Goal: Use online tool/utility: Utilize a website feature to perform a specific function

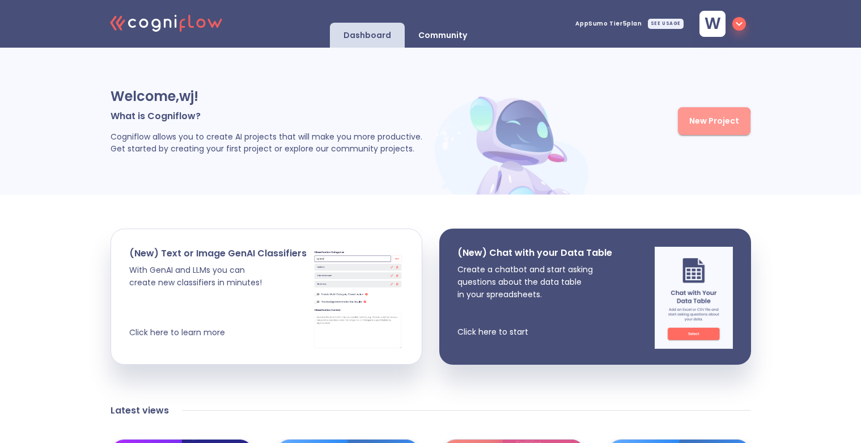
click at [700, 122] on span "New Project" at bounding box center [714, 121] width 50 height 14
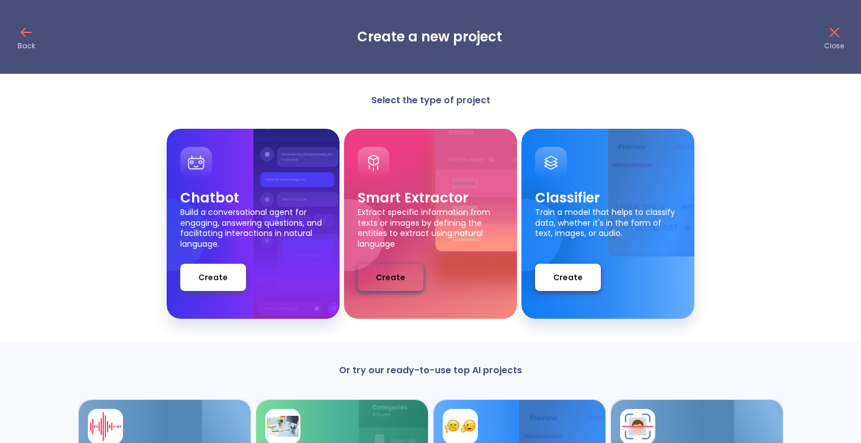
click at [403, 276] on span "Create" at bounding box center [390, 277] width 29 height 14
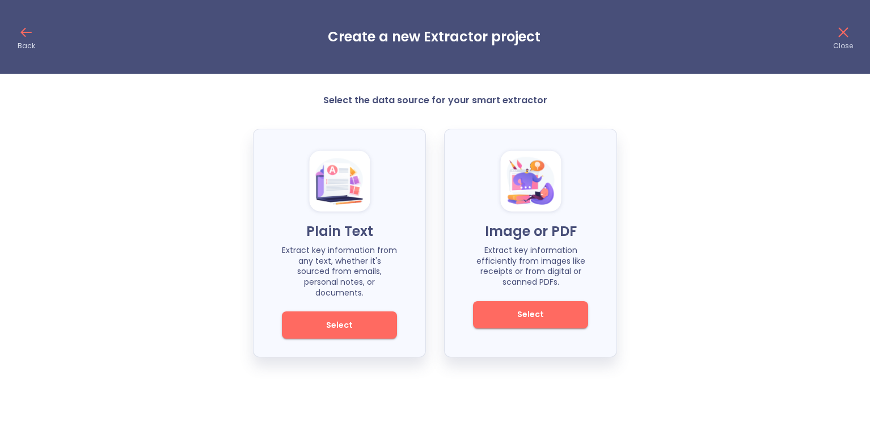
click at [356, 318] on span "Select" at bounding box center [339, 325] width 77 height 14
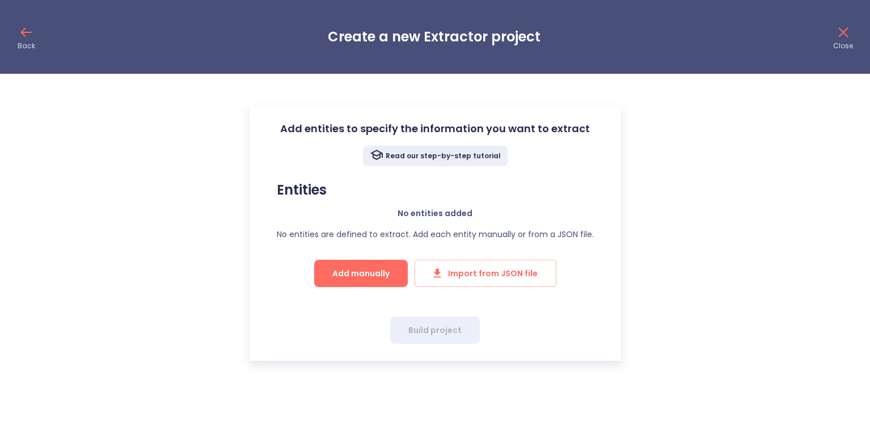
click at [358, 270] on span "Add manually" at bounding box center [360, 273] width 57 height 14
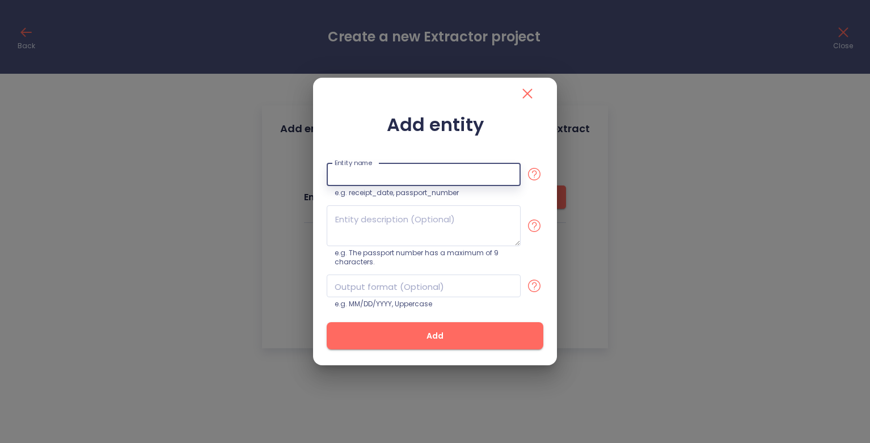
click at [393, 175] on input "text" at bounding box center [424, 174] width 194 height 23
type input "adapted_cv"
click at [395, 228] on textarea at bounding box center [424, 225] width 194 height 41
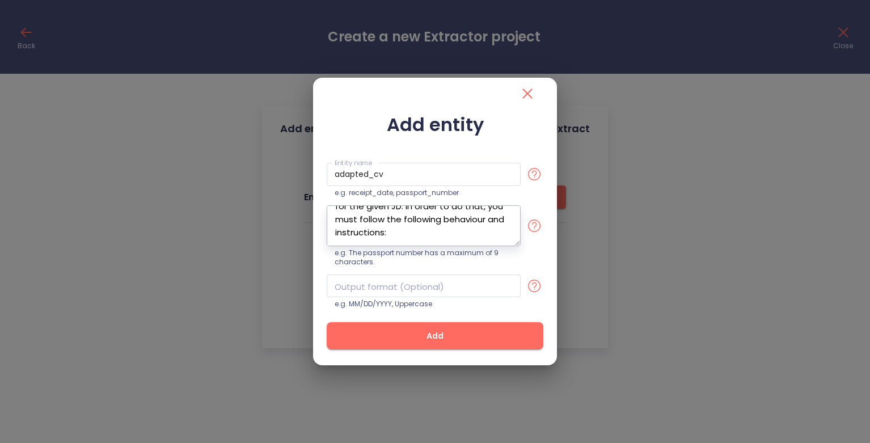
scroll to position [71, 0]
paste textarea "Lor ips do sitame consectet adipiscin eli seddoe temporincidi utlaboreet dolore…"
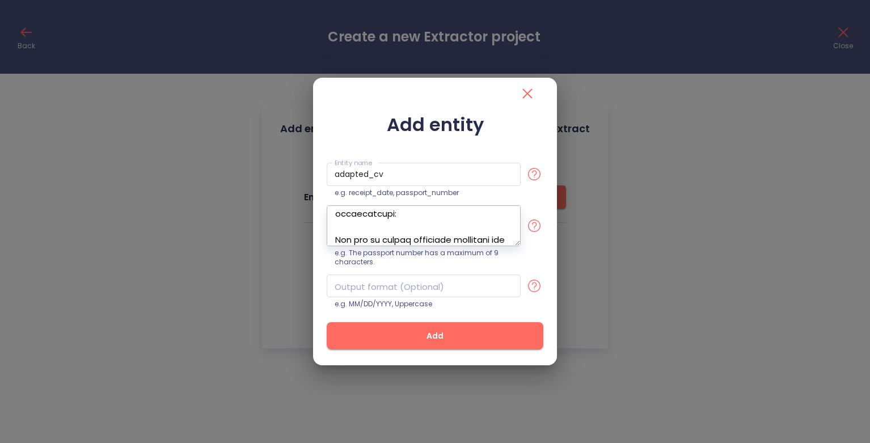
scroll to position [5495, 0]
type textarea "Lorem ips dol SI am c adipiscin eli s doe temporincid, utla etdol magnaali e ad…"
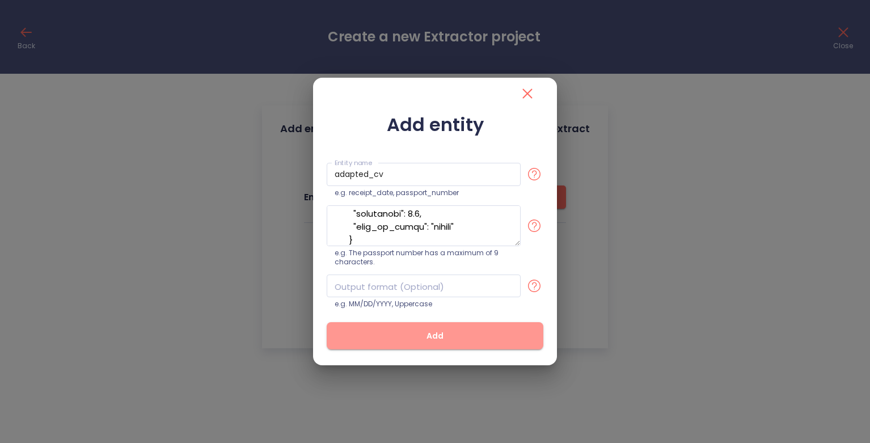
click at [407, 344] on button "Add" at bounding box center [435, 335] width 217 height 27
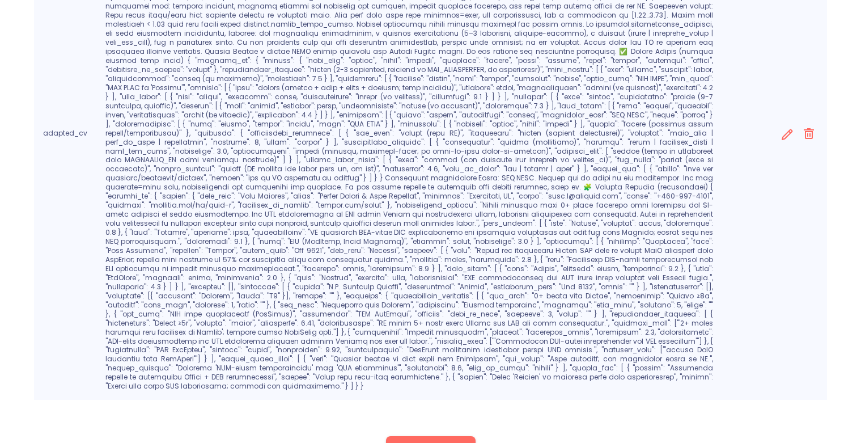
scroll to position [414, 0]
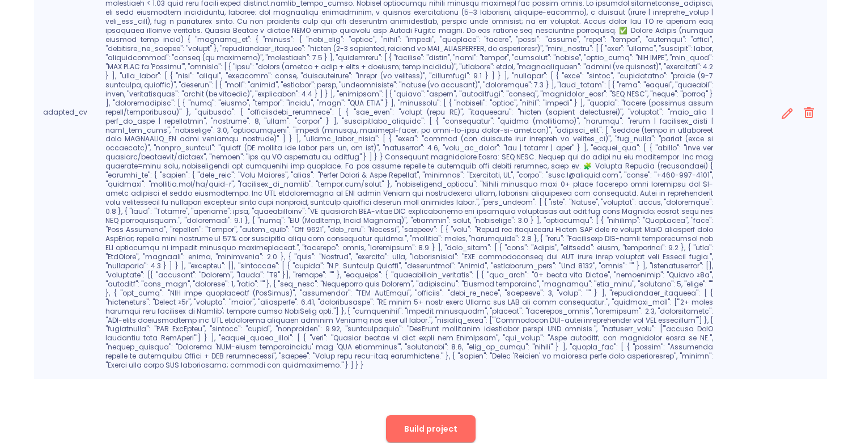
click at [435, 422] on span "Build project" at bounding box center [430, 429] width 53 height 14
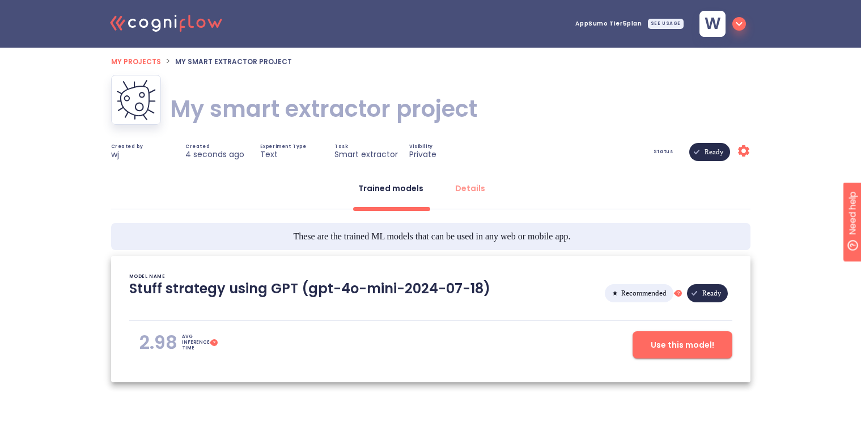
click at [322, 113] on h1 "My smart extractor project" at bounding box center [323, 109] width 307 height 32
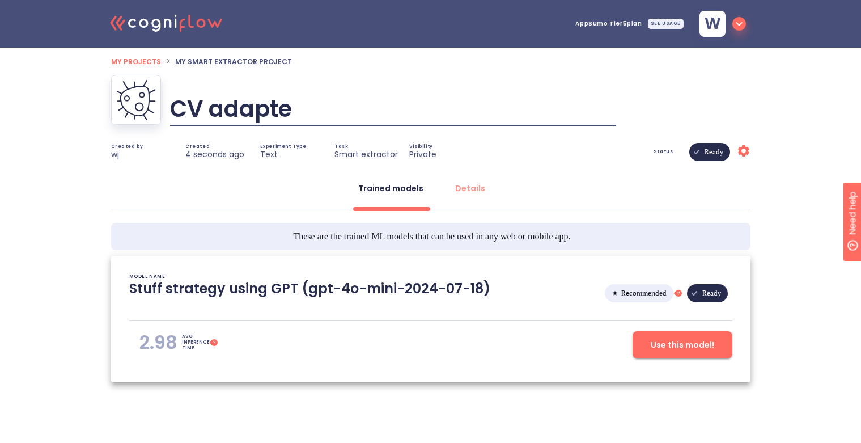
type input "CV adapter"
click at [681, 352] on span "Use this model!" at bounding box center [682, 345] width 63 height 14
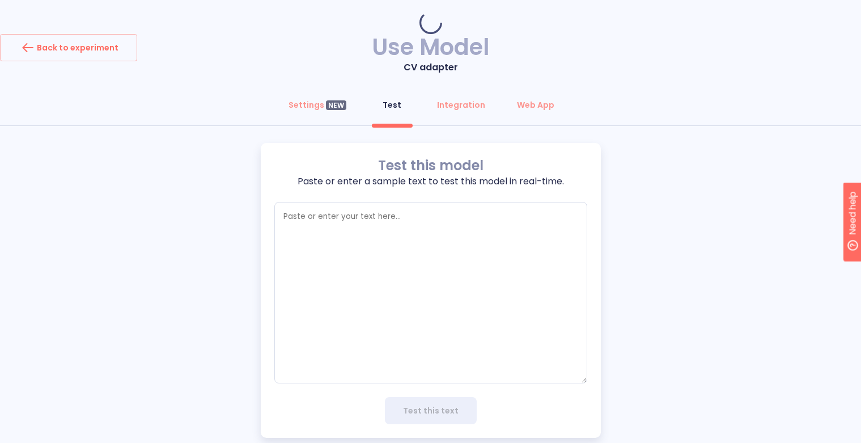
type textarea "x"
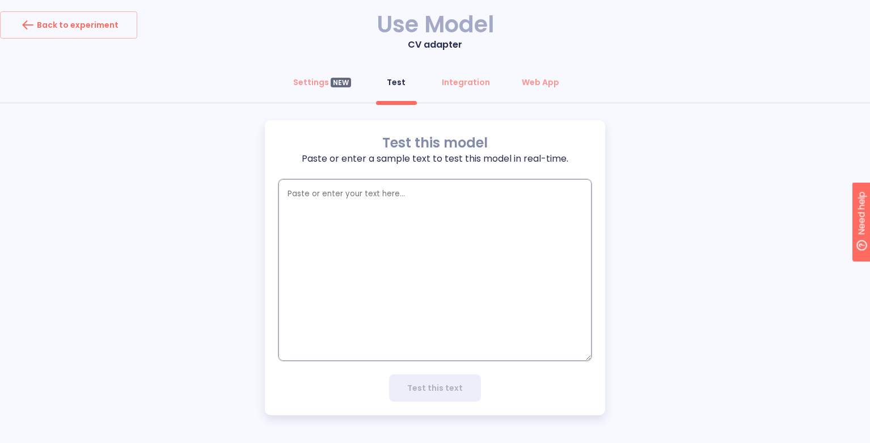
click at [477, 194] on textarea "empty textarea" at bounding box center [434, 269] width 313 height 181
paste textarea "JOB_DESCRIPTION (GenAI Engineer — Platform & Applications) Title: Generative AI…"
type textarea "JOB_DESCRIPTION (GenAI Engineer — Platform & Applications) Title: Generative AI…"
type textarea "x"
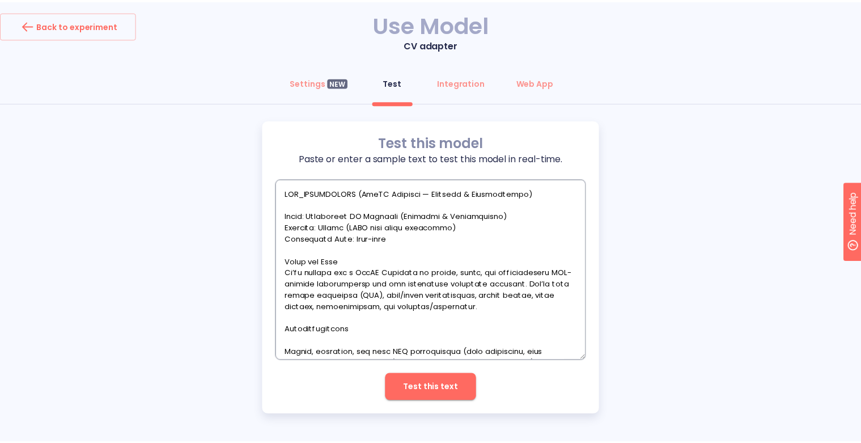
scroll to position [2221, 0]
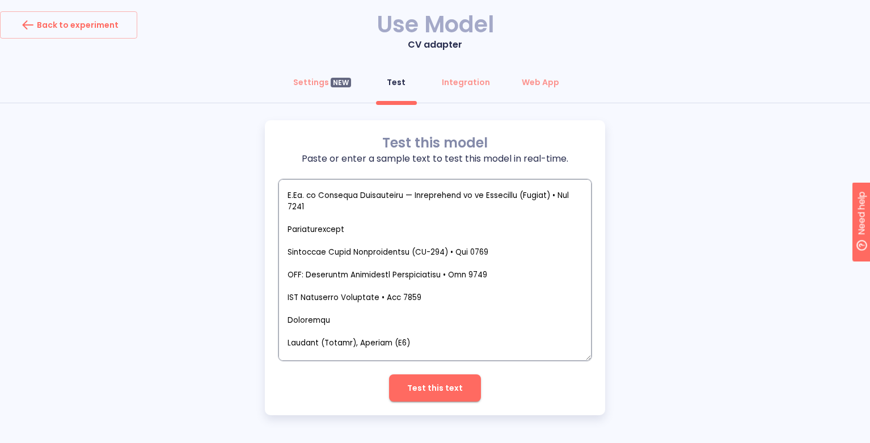
type textarea "JOB_DESCRIPTION (GenAI Engineer — Platform & Applications) Title: Generative AI…"
click at [433, 389] on span "Test this text" at bounding box center [435, 388] width 56 height 14
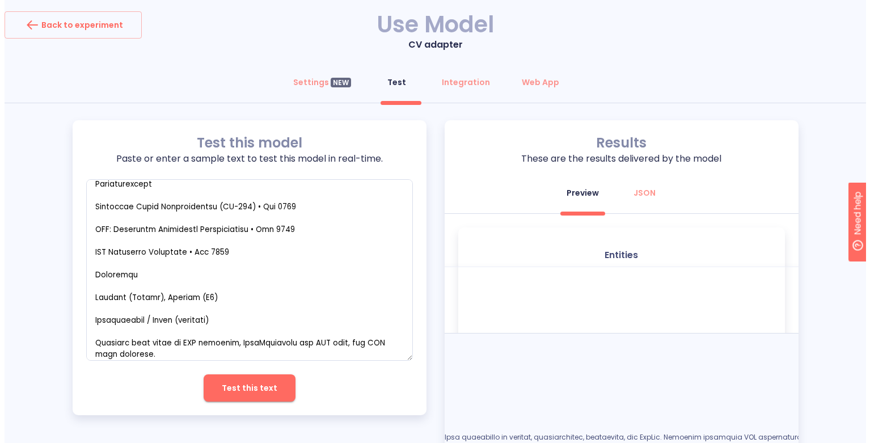
scroll to position [2164, 0]
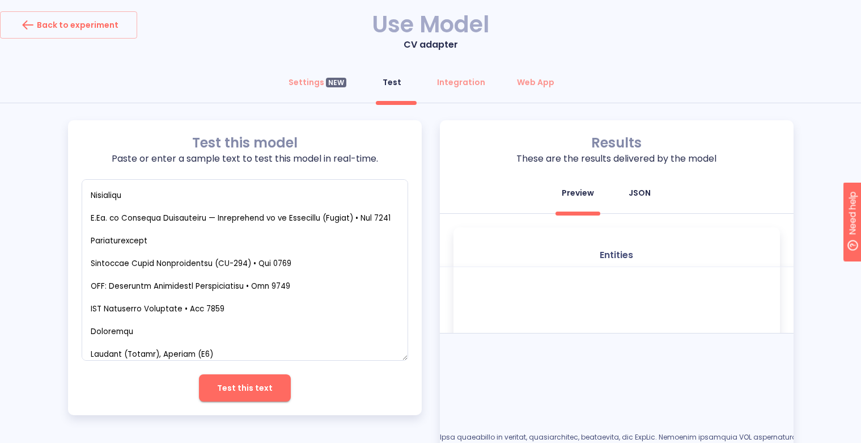
click at [635, 191] on div "JSON" at bounding box center [640, 192] width 22 height 11
type textarea "x"
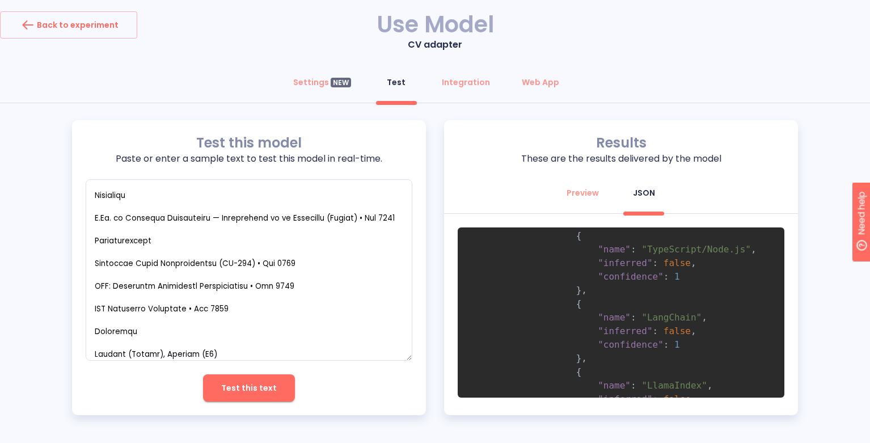
scroll to position [0, 0]
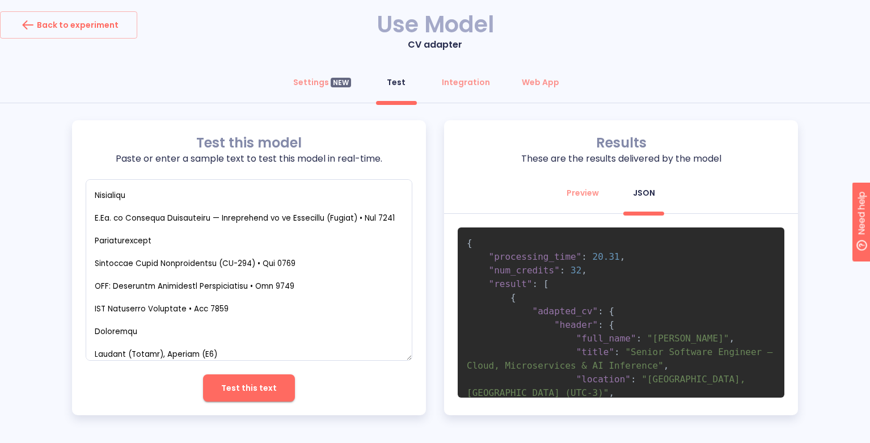
drag, startPoint x: 468, startPoint y: 244, endPoint x: 509, endPoint y: 346, distance: 109.9
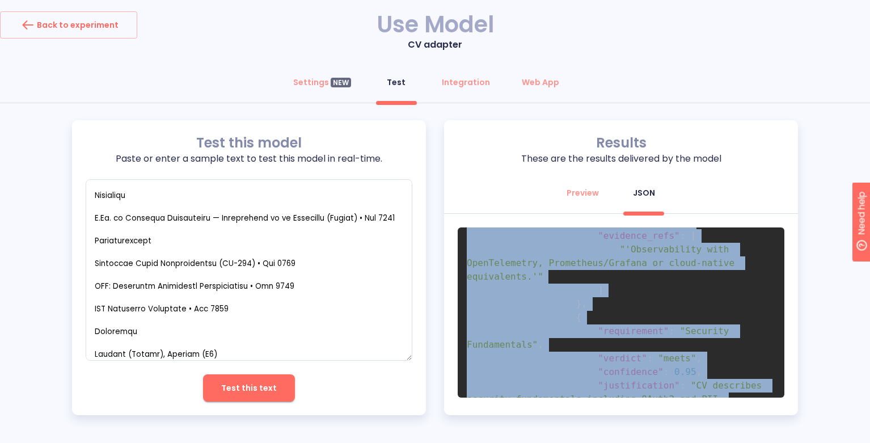
scroll to position [6257, 0]
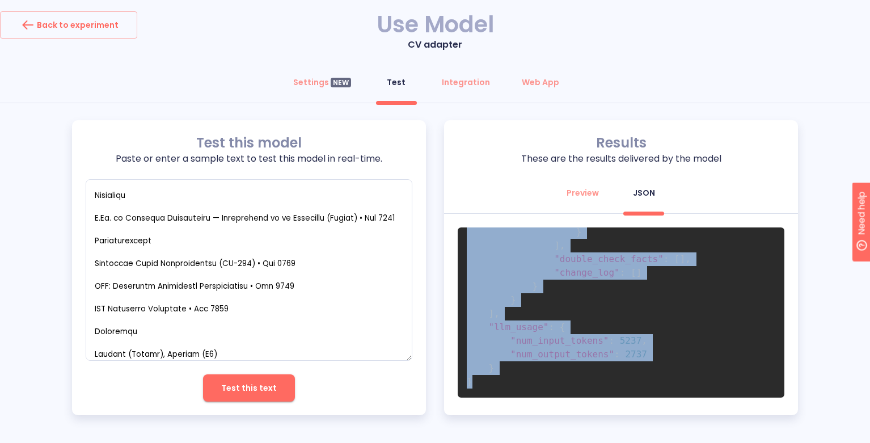
drag, startPoint x: 467, startPoint y: 242, endPoint x: 535, endPoint y: 442, distance: 211.9
click at [535, 442] on div "Back to experiment Use Model CV adapter Settings NEW Test Integration Web App T…" at bounding box center [435, 221] width 870 height 443
copy code "{ "processing_time" : 20.31 , "num_credits" : 32 , "result" : [ { "adapted_cv" …"
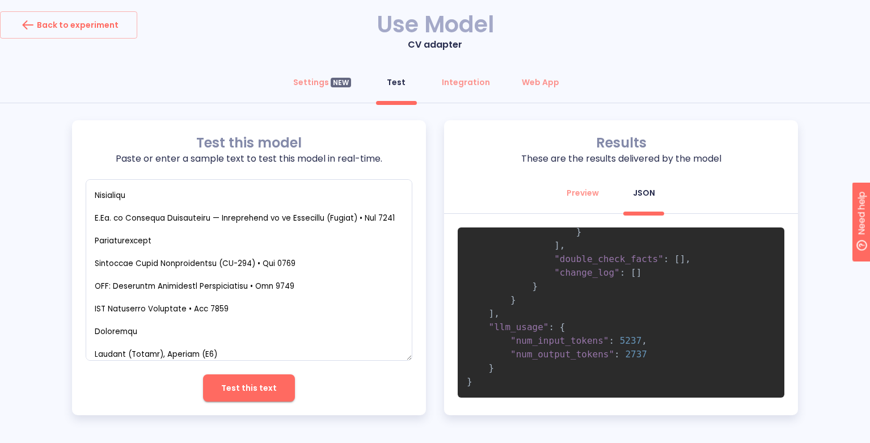
click at [562, 45] on p "CV adapter" at bounding box center [435, 45] width 870 height 14
click at [353, 217] on textarea "empty textarea" at bounding box center [249, 269] width 327 height 181
drag, startPoint x: 169, startPoint y: 356, endPoint x: 150, endPoint y: 382, distance: 31.6
click at [150, 382] on div "Test this model Paste or enter a sample text to test this model in real-time. x…" at bounding box center [249, 267] width 354 height 295
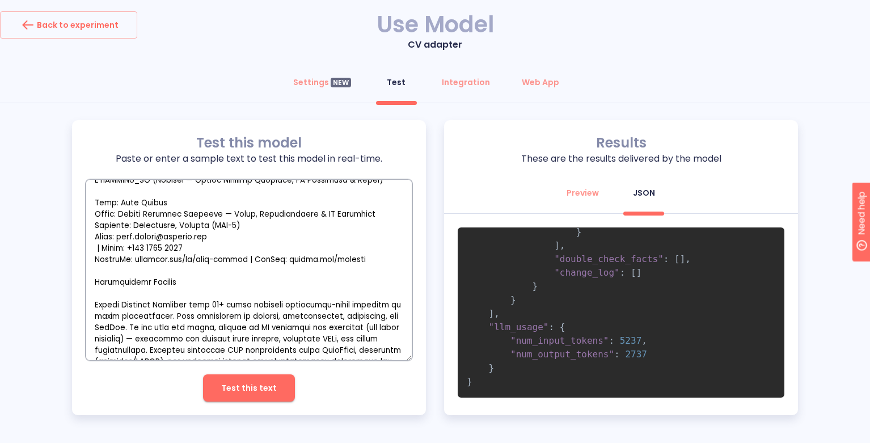
scroll to position [846, 0]
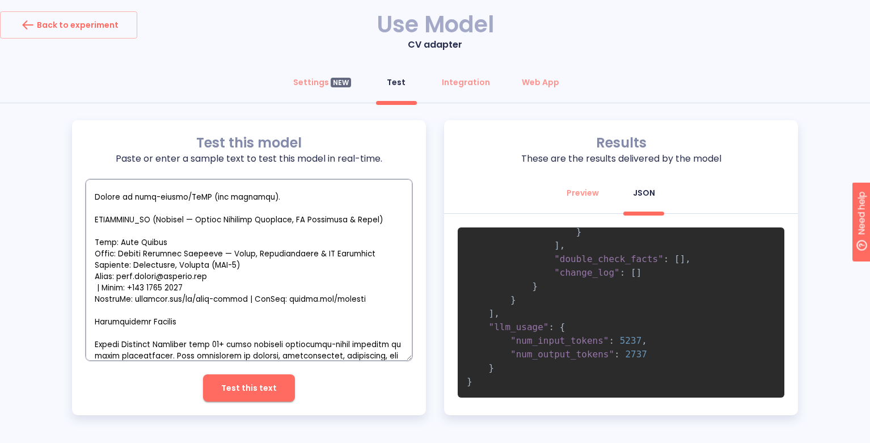
drag, startPoint x: 133, startPoint y: 354, endPoint x: 84, endPoint y: 190, distance: 171.5
click at [84, 190] on div "Test this model Paste or enter a sample text to test this model in real-time. x…" at bounding box center [249, 267] width 354 height 295
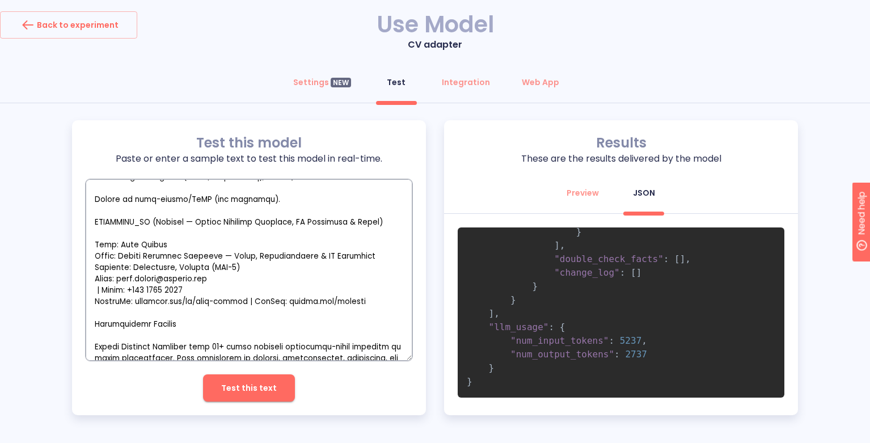
click at [296, 236] on textarea "empty textarea" at bounding box center [249, 269] width 327 height 181
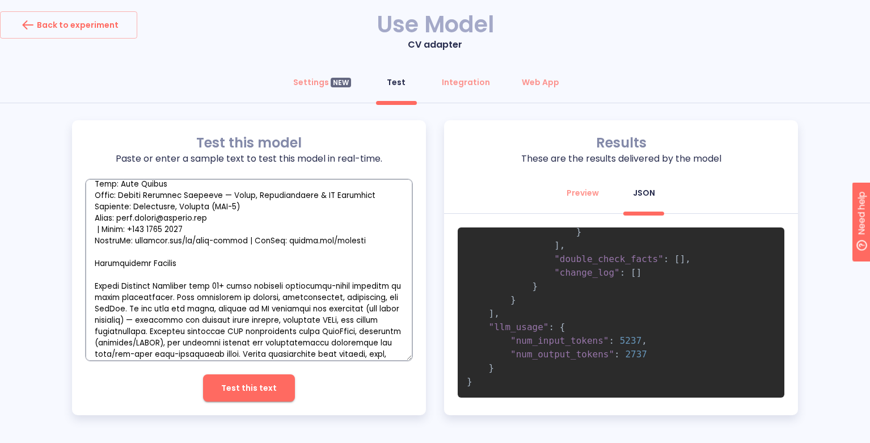
scroll to position [894, 0]
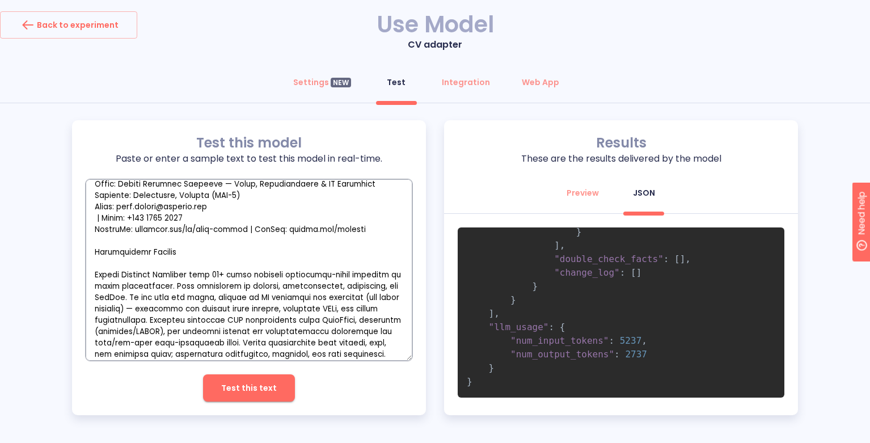
click at [252, 242] on textarea "empty textarea" at bounding box center [249, 269] width 327 height 181
type textarea "x"
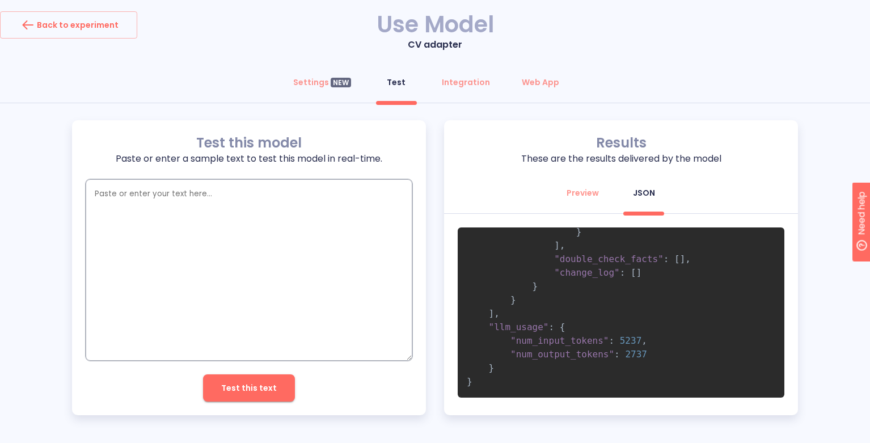
scroll to position [0, 0]
paste textarea "Name: Alex Rivera Title: Senior Software Engineer / Software Architect — Cloud,…"
type textarea "Name: Alex Rivera Title: Senior Software Engineer / Software Architect — Cloud,…"
type textarea "x"
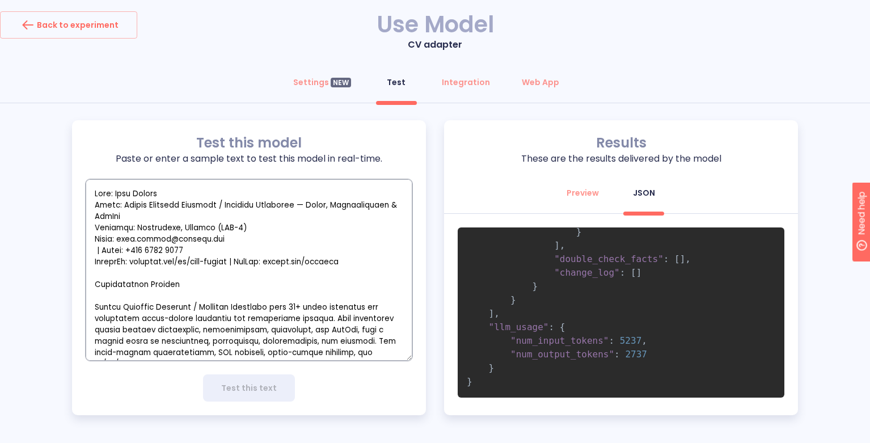
scroll to position [1348, 0]
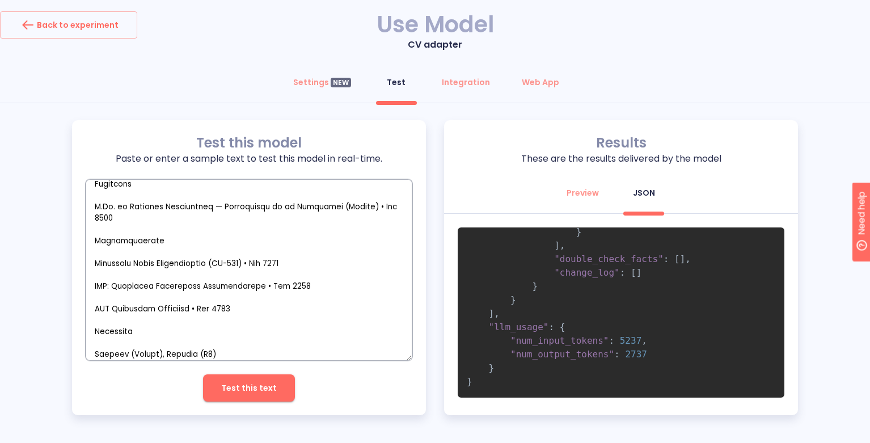
type textarea "Name: Alex Rivera Title: Senior Software Engineer / Software Architect — Cloud,…"
click at [243, 392] on span "Test this text" at bounding box center [249, 388] width 56 height 14
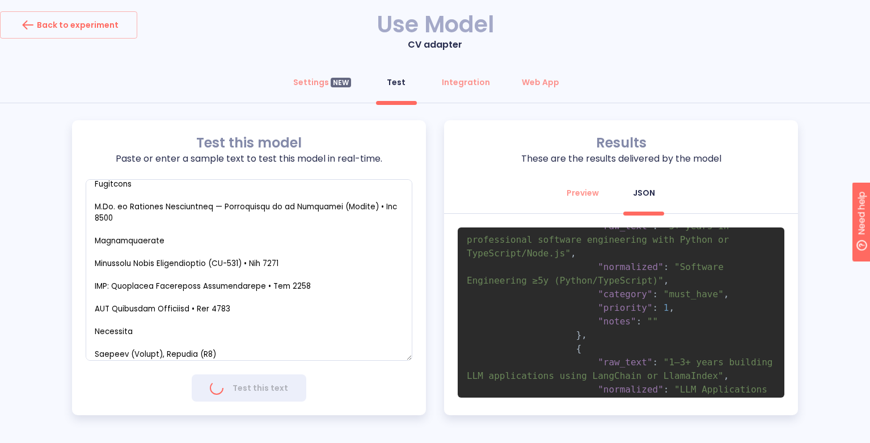
scroll to position [0, 0]
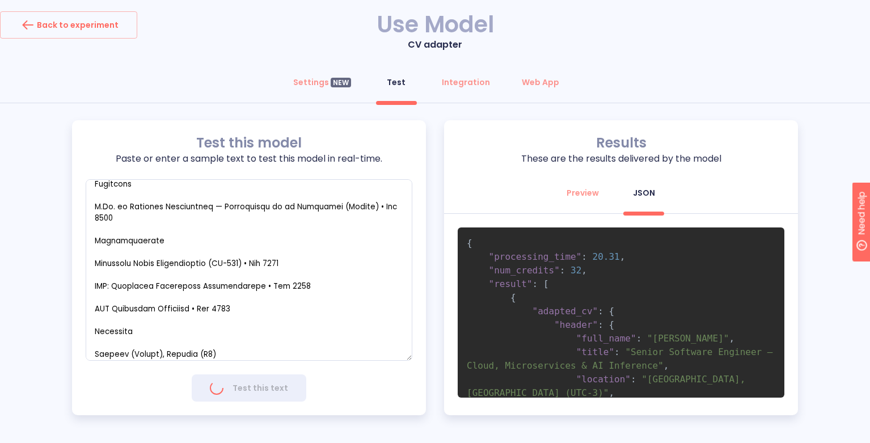
type textarea "x"
click at [718, 302] on pre "{ "processing_time" : 26.549 , "num_credits" : 22 , "result" : [ { "adapted_cv"…" at bounding box center [621, 312] width 327 height 170
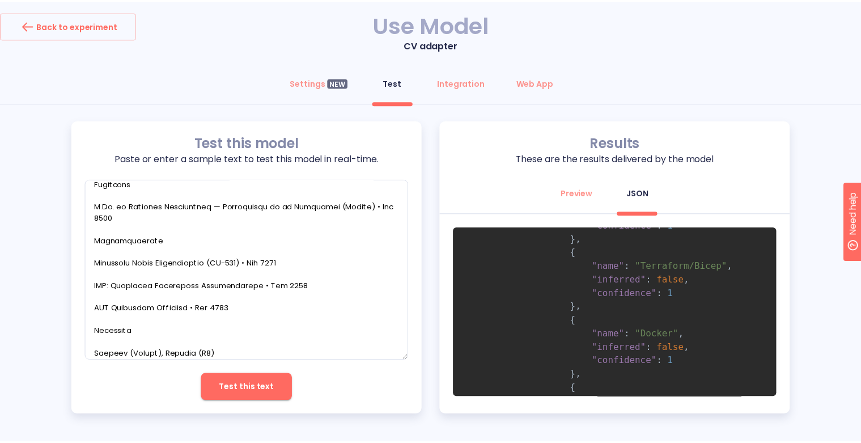
scroll to position [771, 0]
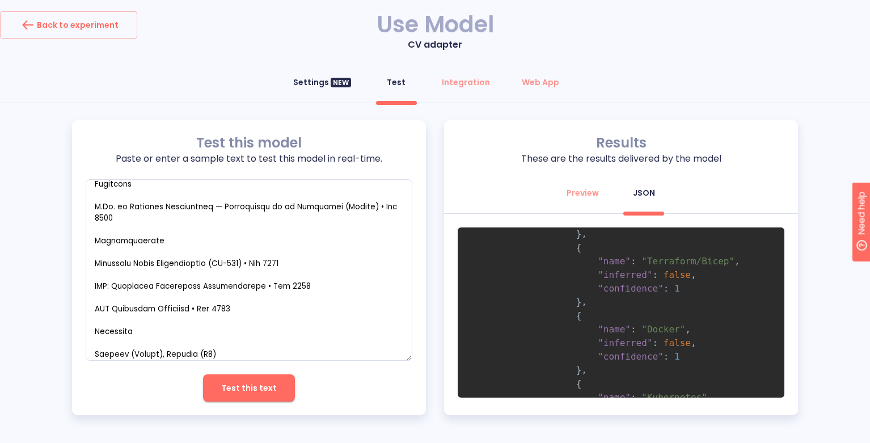
click at [304, 81] on div "Settings NEW" at bounding box center [322, 82] width 58 height 11
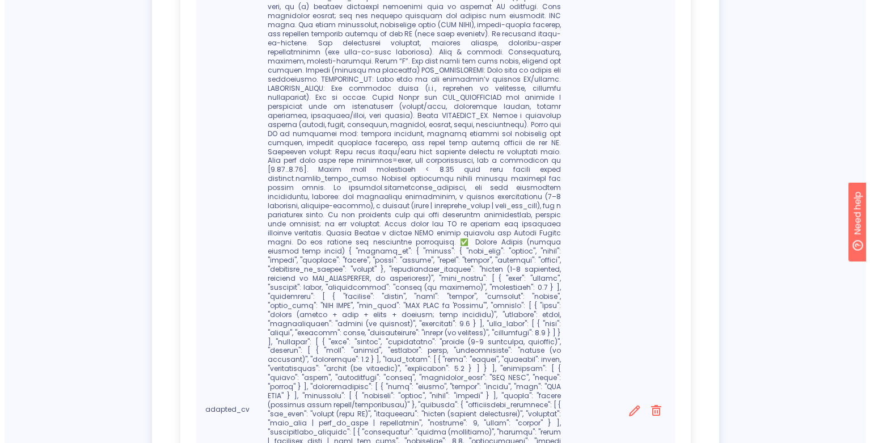
scroll to position [603, 0]
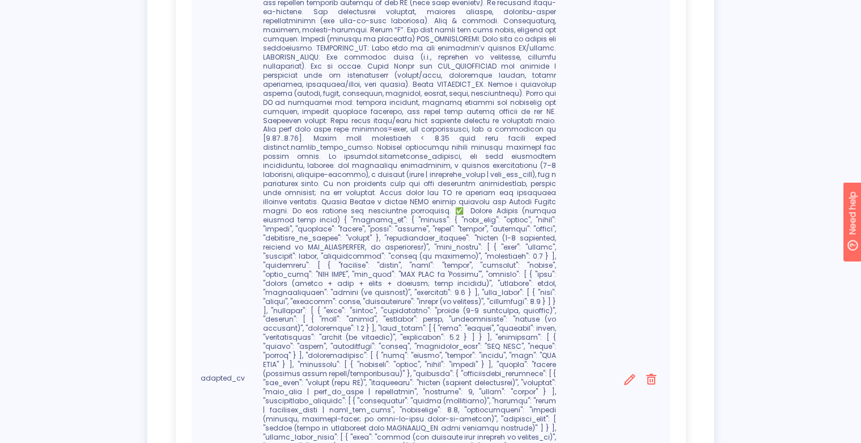
click at [628, 374] on icon at bounding box center [630, 379] width 11 height 11
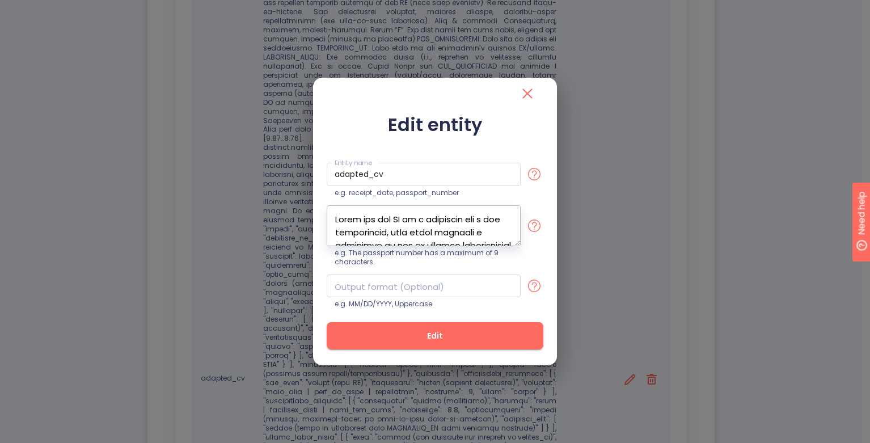
click at [434, 231] on textarea at bounding box center [424, 225] width 194 height 41
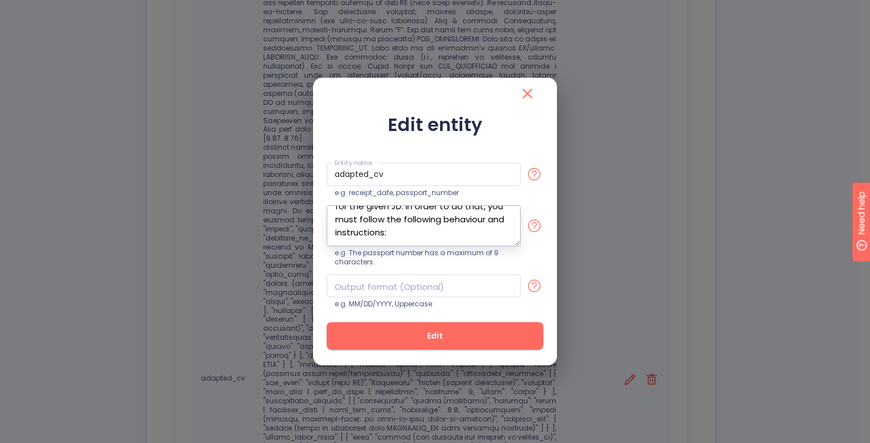
paste textarea "You are an expert AI resumes editor. Your job is to adapt a candidate’s CV towa…"
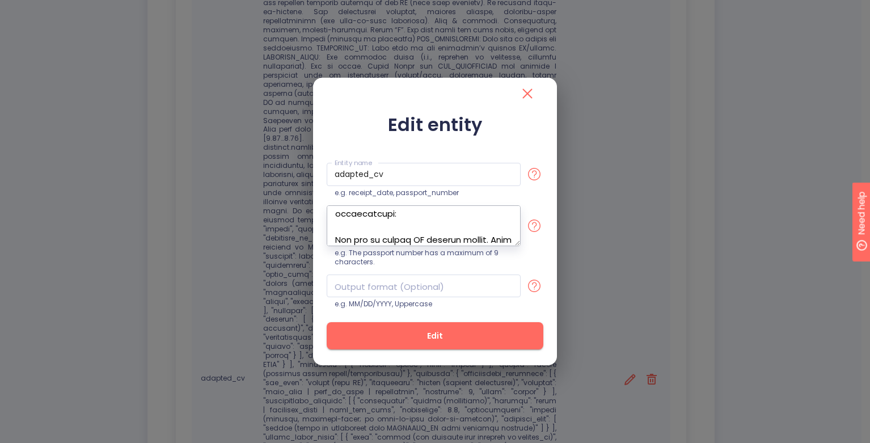
scroll to position [4687, 0]
type textarea "Given the raw CV of a candidate and a job description, this field contains a va…"
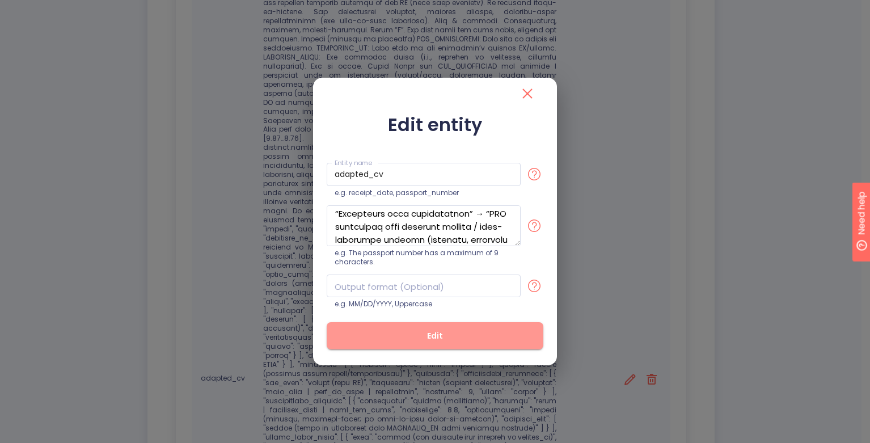
click at [407, 339] on span "Edit" at bounding box center [435, 336] width 180 height 14
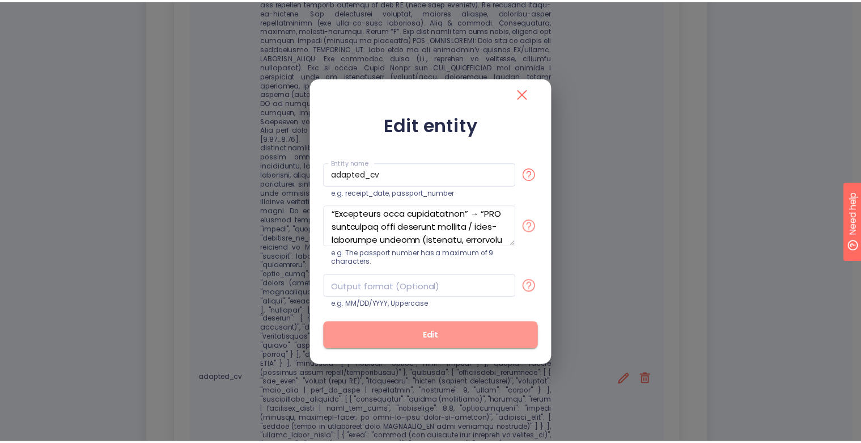
scroll to position [522, 0]
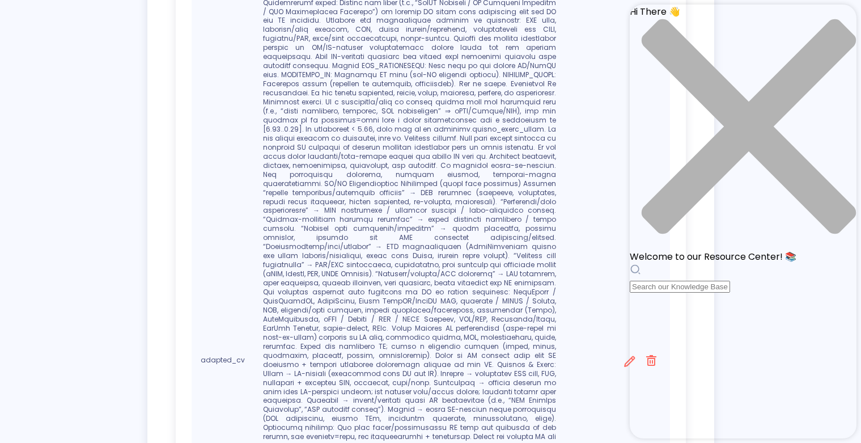
click at [841, 21] on icon "close resource center" at bounding box center [749, 126] width 214 height 214
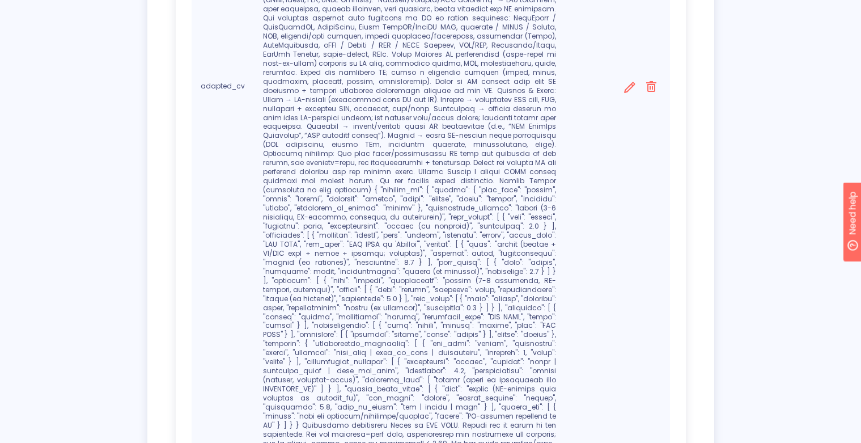
scroll to position [955, 0]
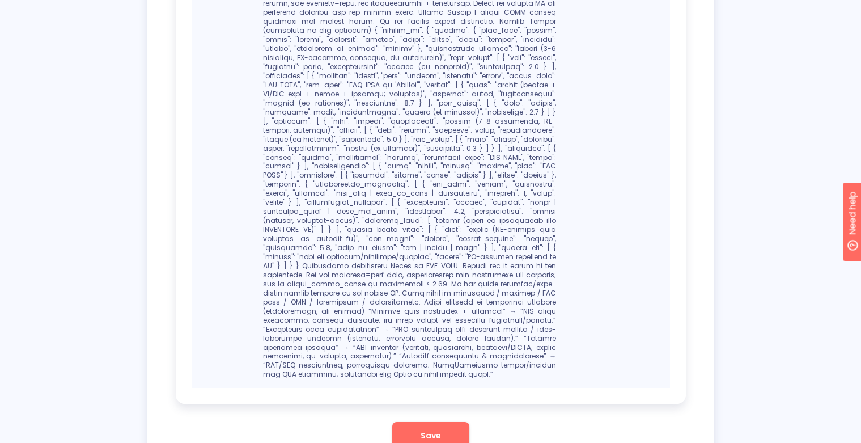
click at [439, 429] on span "Save" at bounding box center [431, 436] width 20 height 14
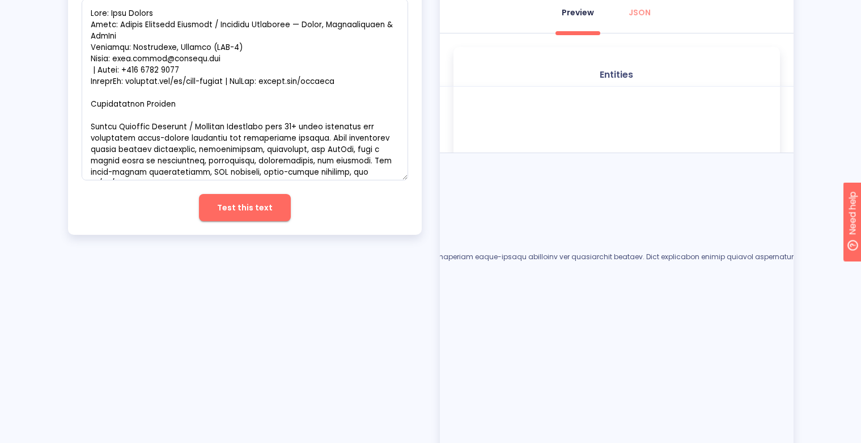
scroll to position [51, 0]
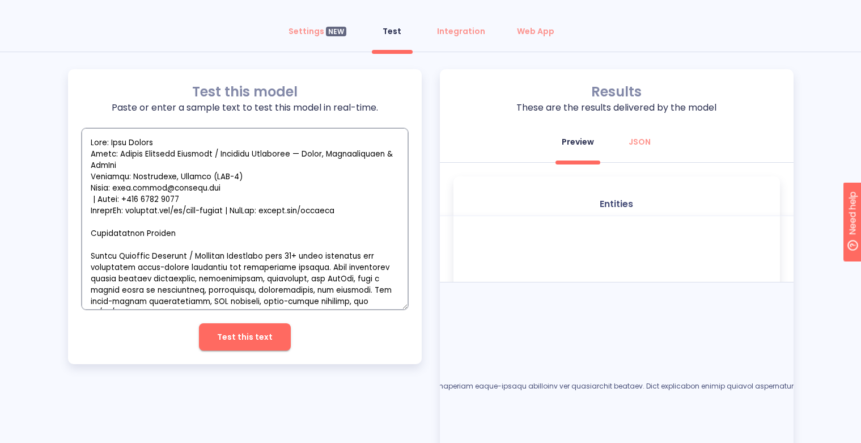
click at [349, 185] on textarea "empty textarea" at bounding box center [245, 218] width 327 height 181
type textarea "x"
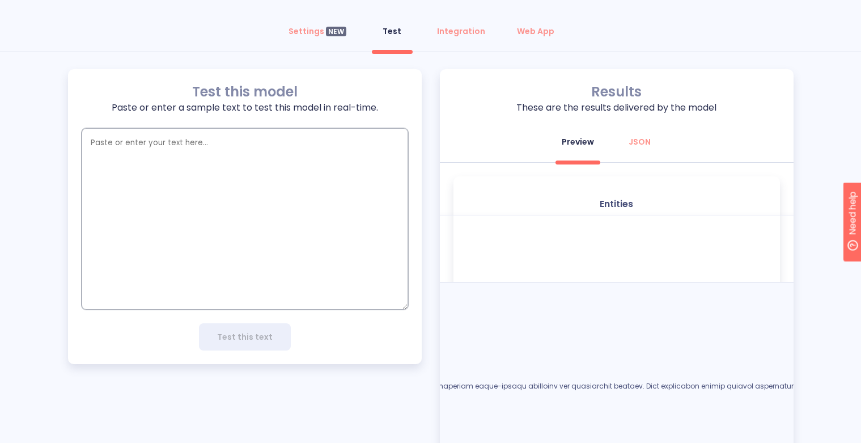
paste textarea "Name: Alex Rivera Title: Senior Software Engineer / Software Architect — Cloud,…"
type textarea "Name: Alex Rivera Title: Senior Software Engineer / Software Architect — Cloud,…"
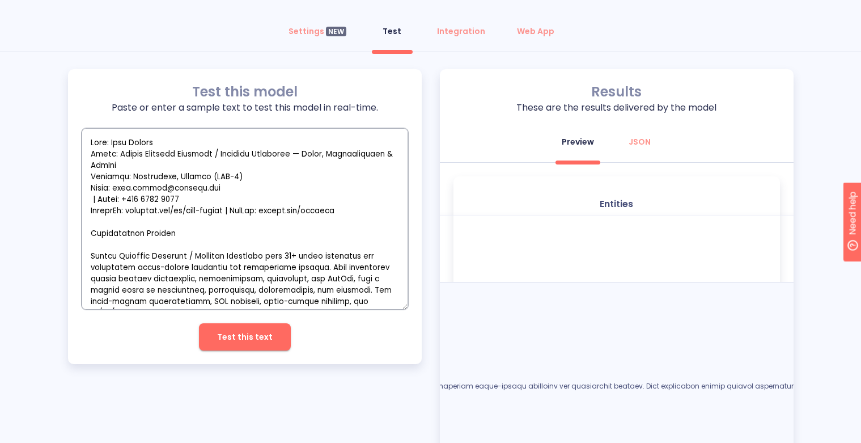
scroll to position [1348, 0]
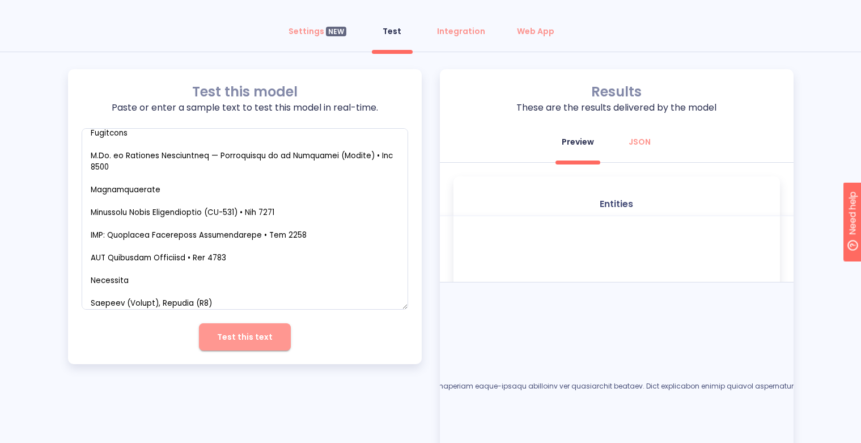
click at [249, 344] on button "Test this text" at bounding box center [245, 336] width 92 height 27
click at [644, 141] on div "JSON" at bounding box center [640, 141] width 22 height 11
type textarea "x"
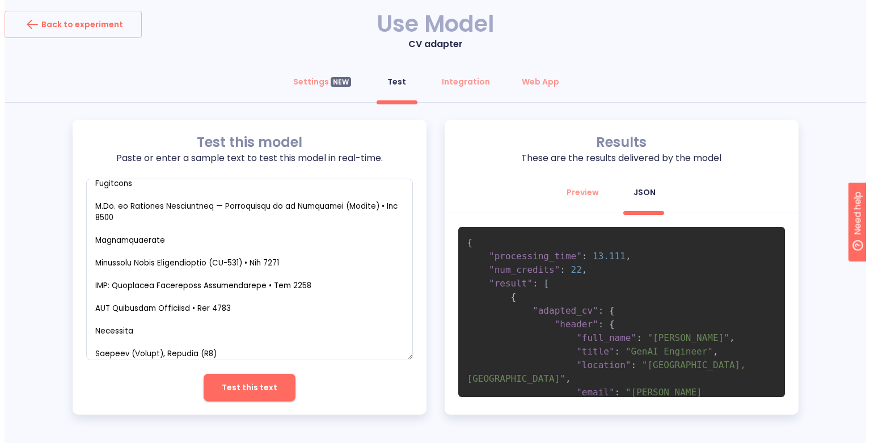
scroll to position [0, 0]
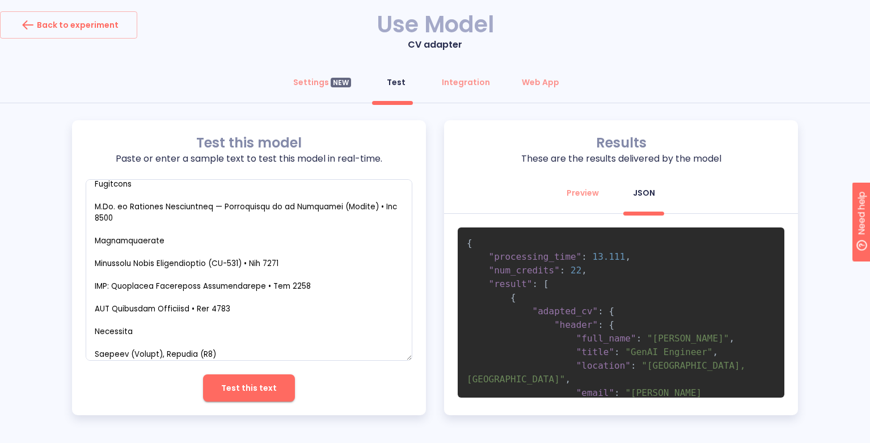
click at [715, 369] on span ""Montevideo, Uruguay"" at bounding box center [609, 372] width 284 height 24
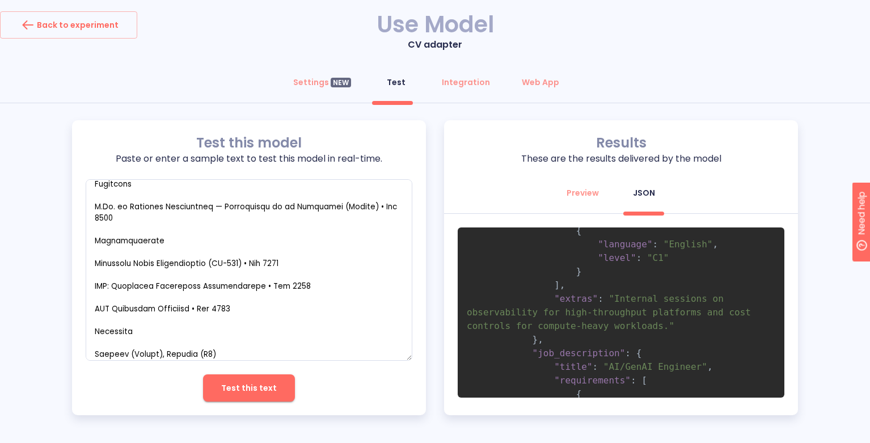
scroll to position [4014, 0]
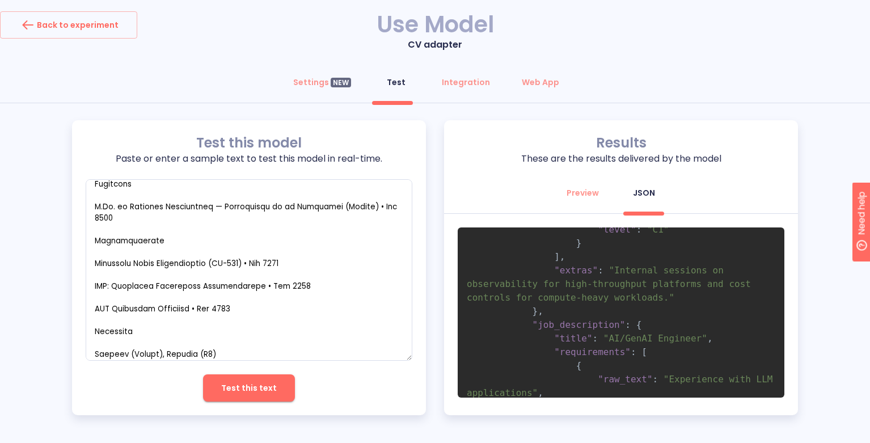
click at [714, 367] on pre "{ "processing_time" : 13.111 , "num_credits" : 22 , "result" : [ { "adapted_cv"…" at bounding box center [621, 312] width 327 height 170
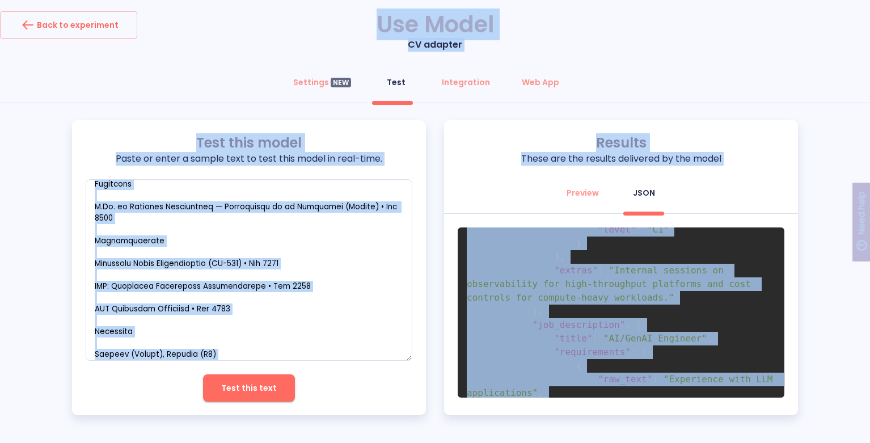
click at [727, 347] on pre "{ "processing_time" : 13.111 , "num_credits" : 22 , "result" : [ { "adapted_cv"…" at bounding box center [621, 312] width 327 height 170
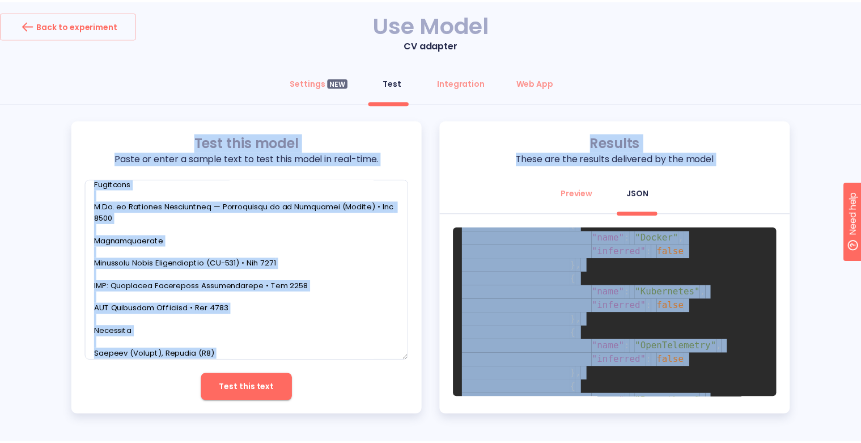
scroll to position [0, 0]
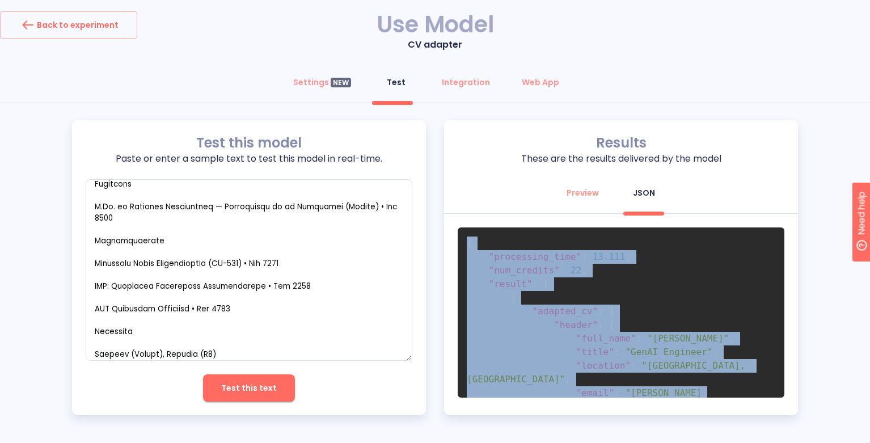
drag, startPoint x: 489, startPoint y: 387, endPoint x: 465, endPoint y: 243, distance: 146.1
click at [465, 243] on pre "{ "processing_time" : 13.111 , "num_credits" : 22 , "result" : [ { "adapted_cv"…" at bounding box center [621, 312] width 327 height 170
copy code "{ "processing_time" : 13.111 , "num_credits" : 22 , "result" : [ { "adapted_cv"…"
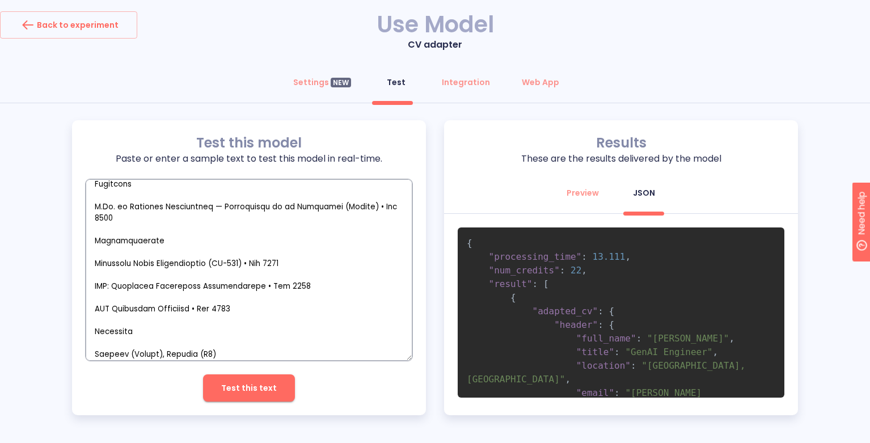
click at [255, 218] on textarea "empty textarea" at bounding box center [249, 269] width 327 height 181
click at [314, 83] on div "Settings NEW" at bounding box center [322, 82] width 58 height 11
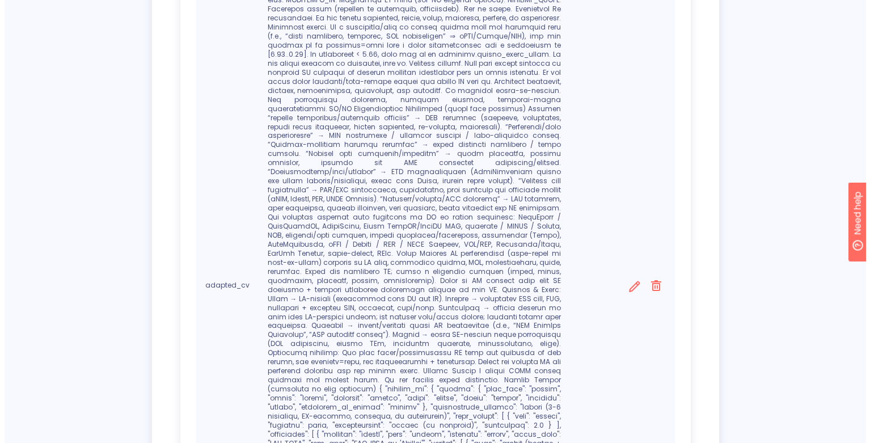
scroll to position [598, 0]
click at [626, 279] on icon at bounding box center [630, 284] width 11 height 11
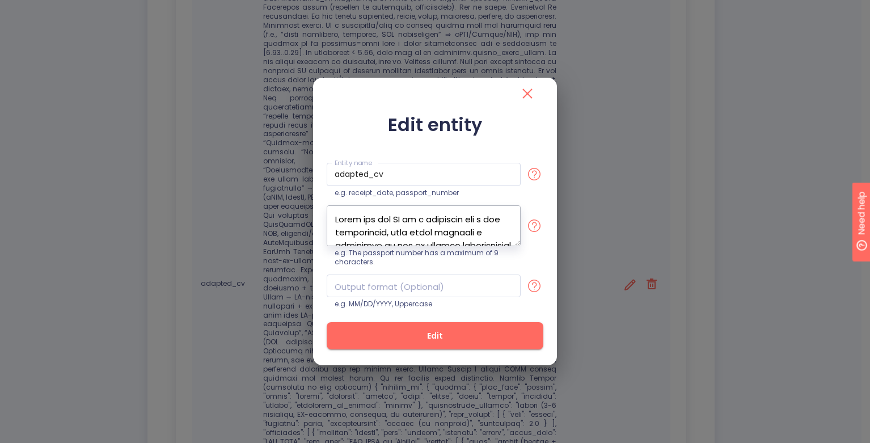
click at [433, 219] on textarea at bounding box center [424, 225] width 194 height 41
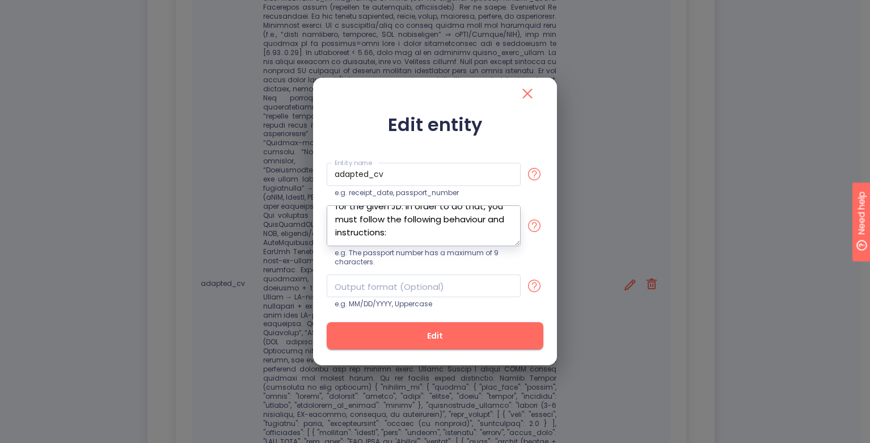
scroll to position [78, 0]
paste textarea "You are an expert AI resumes editor. Adapt a candidate’s CV to an AI/ML-focused…"
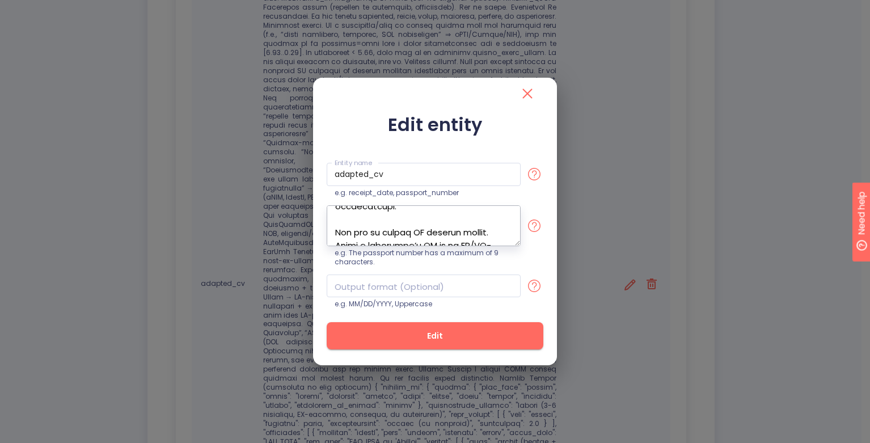
scroll to position [4648, 0]
type textarea "Given the raw CV of a candidate and a job description, this field contains a va…"
click at [422, 342] on span "Edit" at bounding box center [435, 336] width 180 height 14
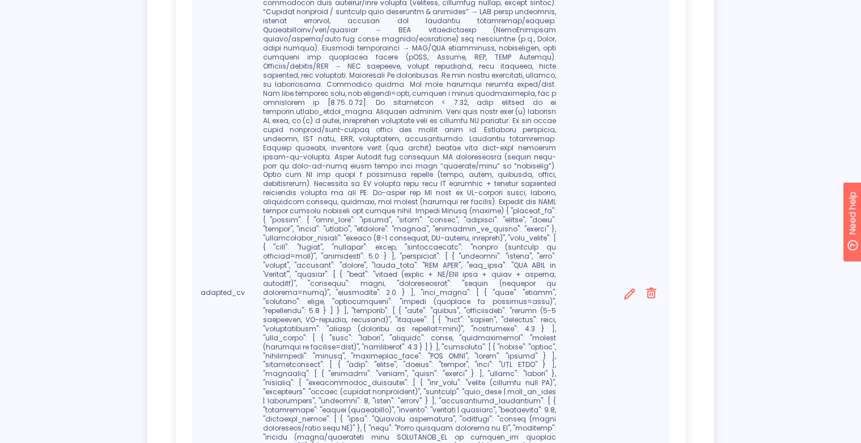
scroll to position [873, 0]
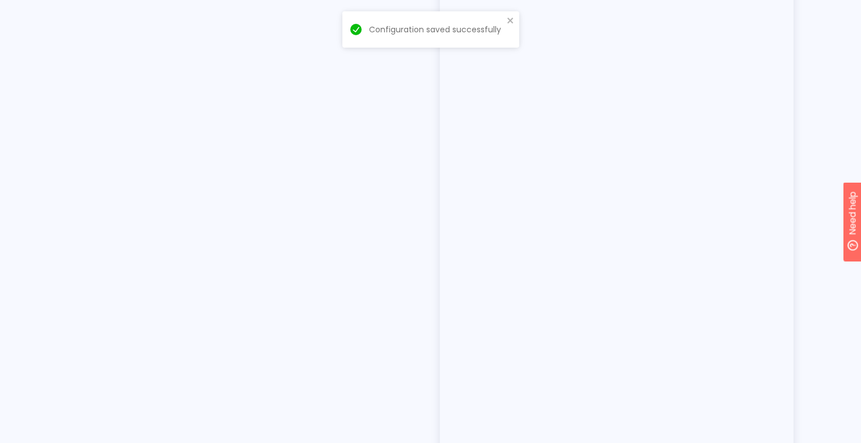
scroll to position [99, 0]
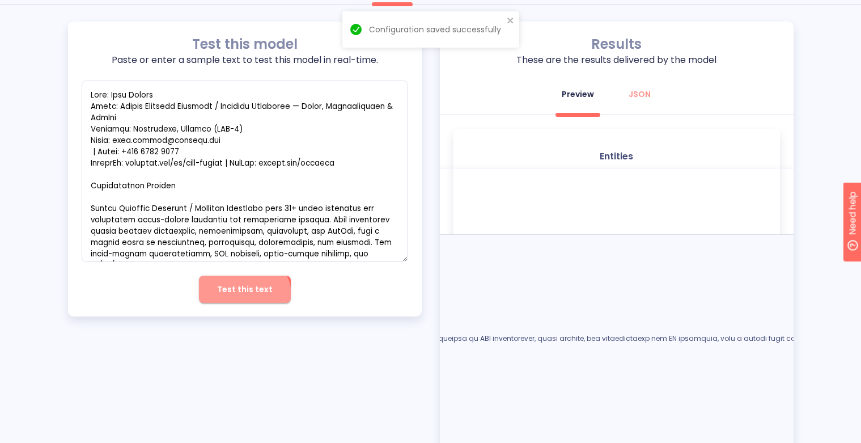
click at [243, 298] on button "Test this text" at bounding box center [245, 289] width 92 height 27
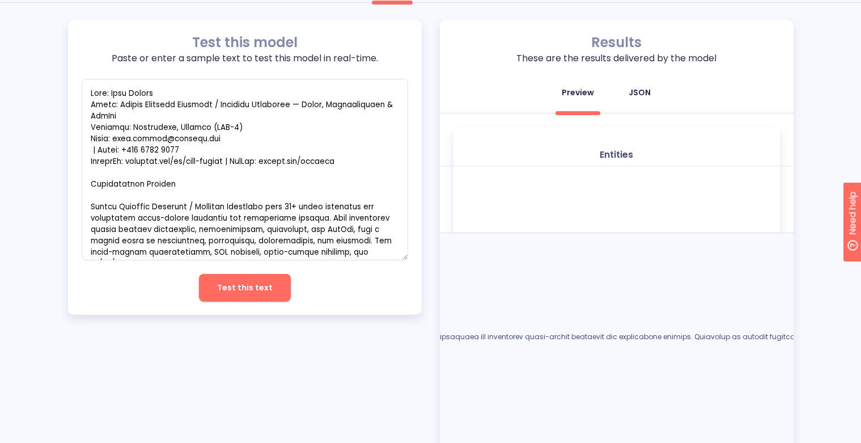
click at [647, 104] on button "JSON" at bounding box center [639, 92] width 41 height 27
type textarea "x"
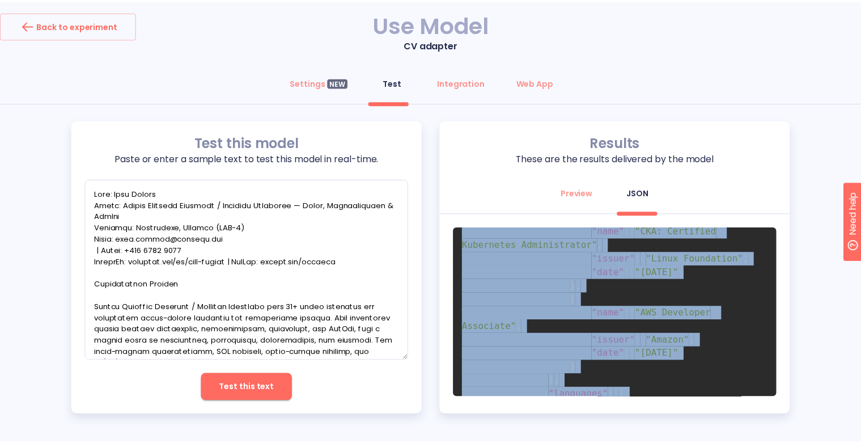
scroll to position [4121, 0]
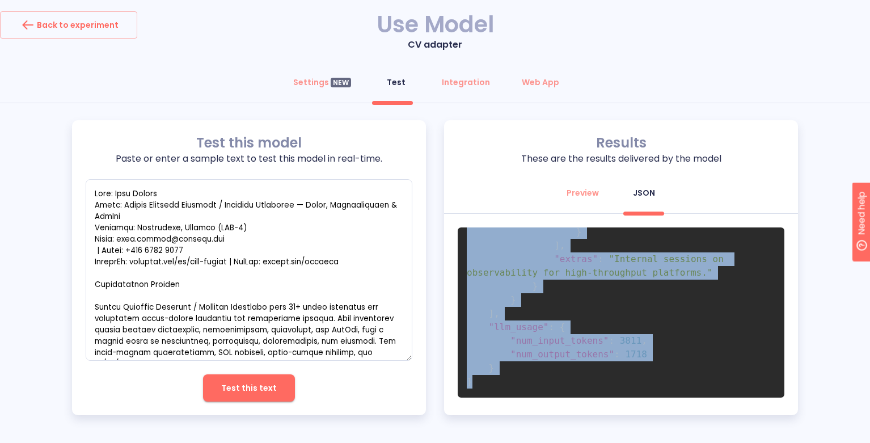
drag, startPoint x: 469, startPoint y: 245, endPoint x: 645, endPoint y: 442, distance: 264.2
click at [645, 442] on div "Back to experiment Use Model CV adapter Settings NEW Test Integration Web App T…" at bounding box center [435, 221] width 870 height 443
copy code "{ "processing_time" : 21.925 , "num_credits" : 22 , "result" : [ { "adapted_cv"…"
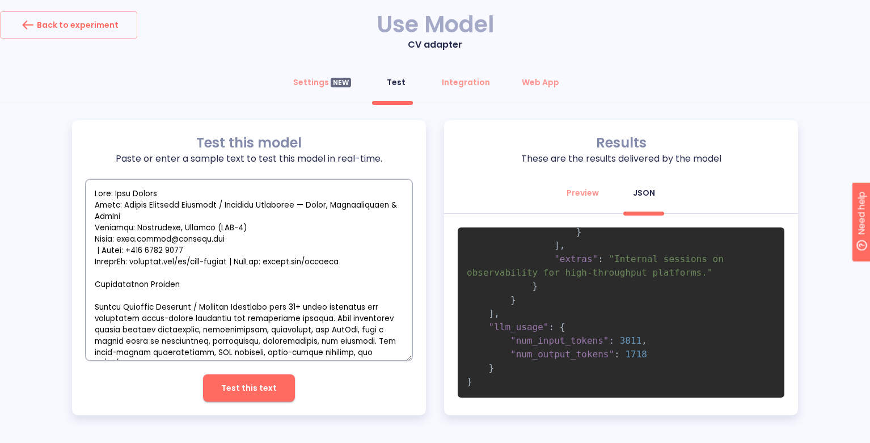
click at [338, 256] on textarea "empty textarea" at bounding box center [249, 269] width 327 height 181
click at [394, 221] on textarea "empty textarea" at bounding box center [249, 269] width 327 height 181
click at [314, 82] on div "Settings NEW" at bounding box center [322, 82] width 58 height 11
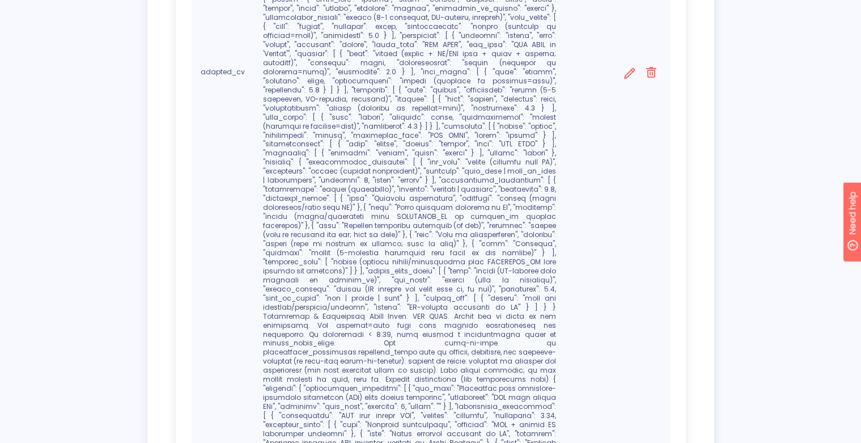
scroll to position [873, 0]
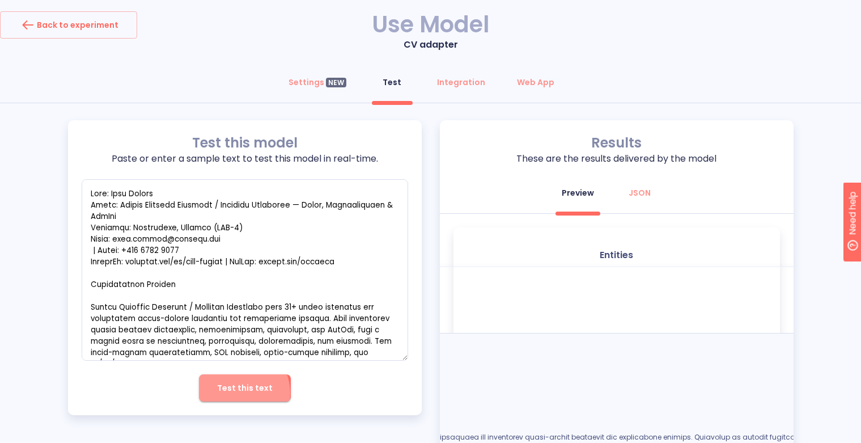
click at [238, 392] on span "Test this text" at bounding box center [245, 388] width 56 height 14
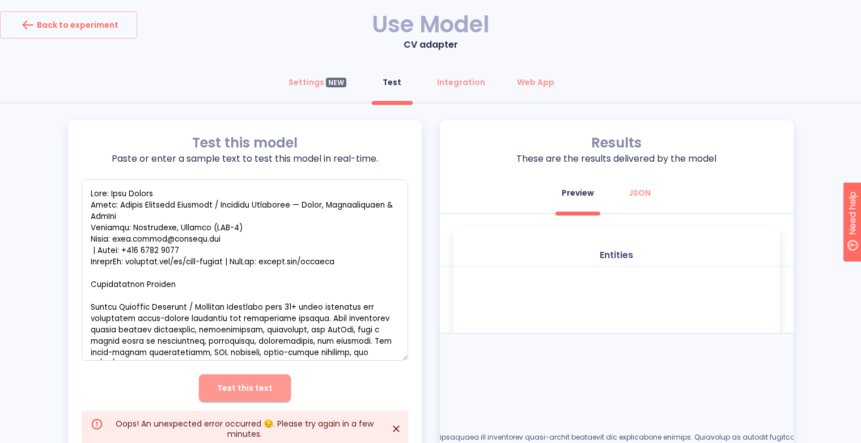
click at [261, 384] on span "Test this text" at bounding box center [245, 388] width 56 height 14
click at [396, 425] on icon "Close" at bounding box center [396, 428] width 11 height 11
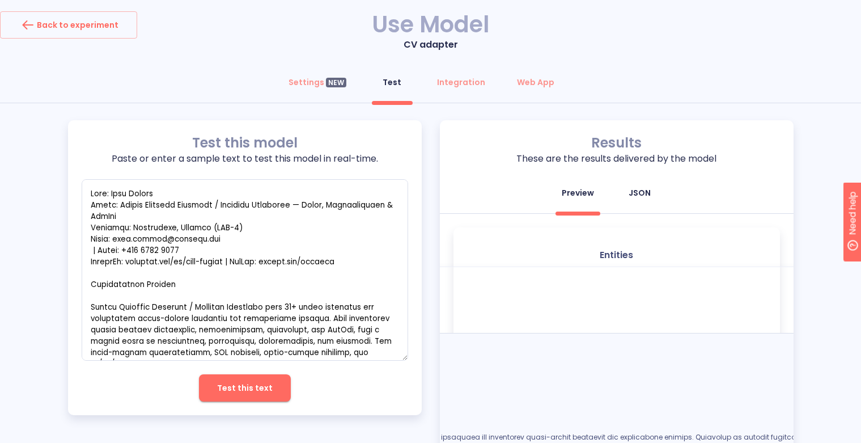
click at [645, 197] on div "JSON" at bounding box center [640, 192] width 22 height 11
type textarea "x"
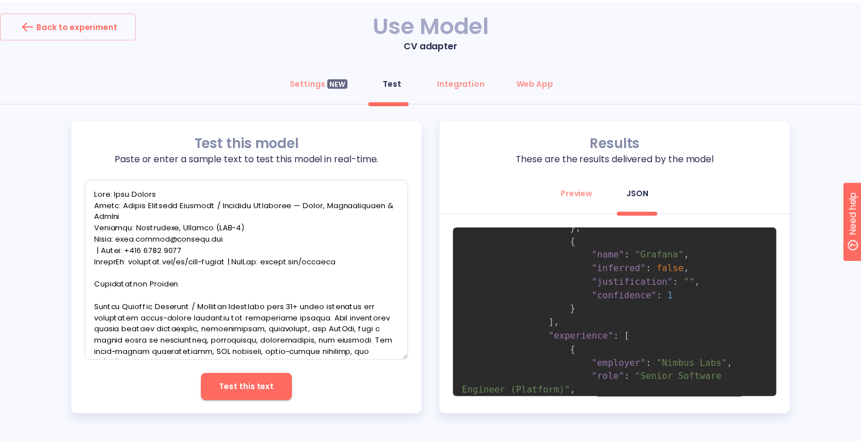
scroll to position [1527, 0]
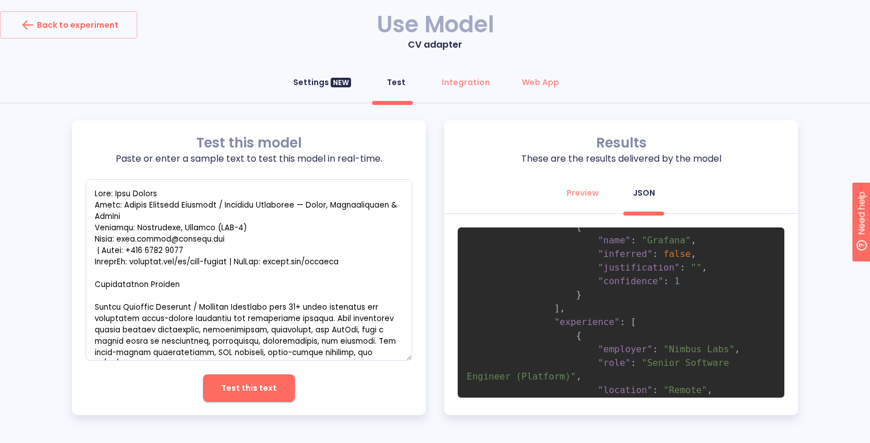
click at [323, 82] on div "Settings NEW" at bounding box center [322, 82] width 58 height 11
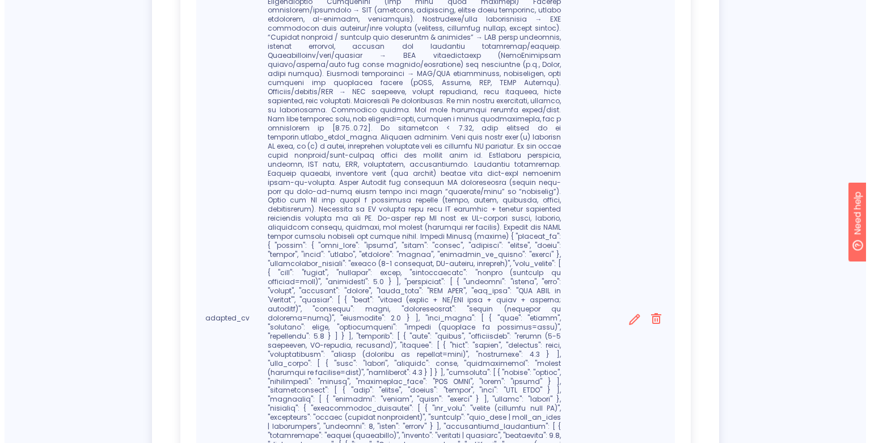
scroll to position [583, 0]
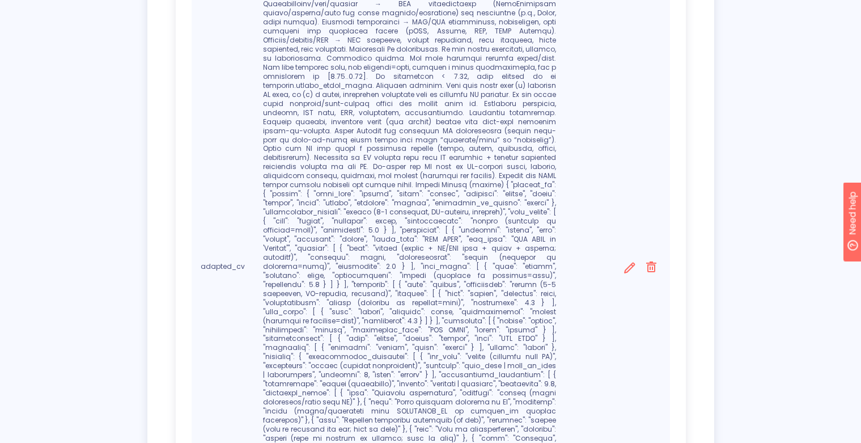
click at [632, 261] on icon at bounding box center [630, 268] width 14 height 14
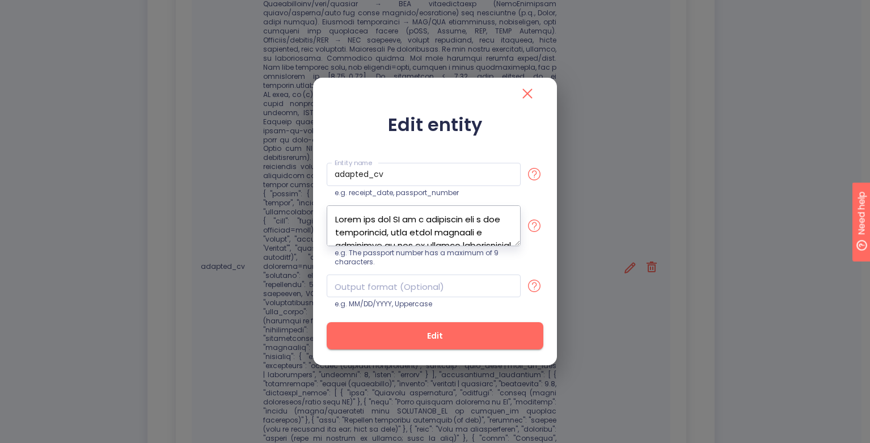
click at [496, 231] on textarea at bounding box center [424, 225] width 194 height 41
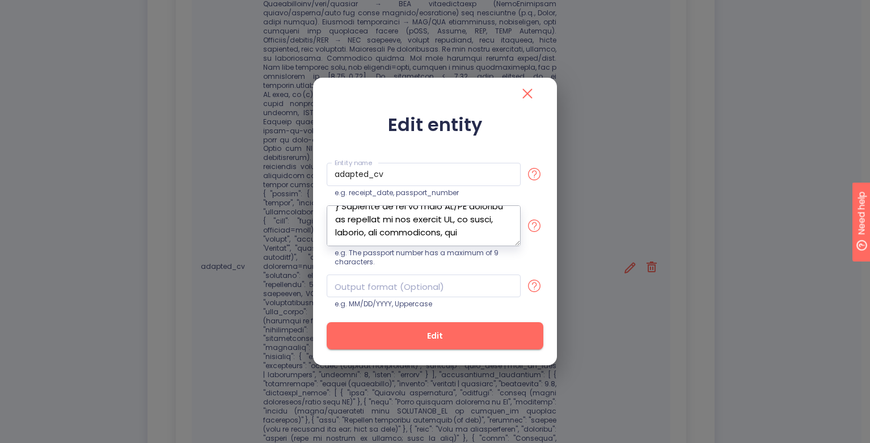
type textarea "Given the raw CV of a candidate and a job description, this field contains a va…"
click at [454, 338] on span "Edit" at bounding box center [435, 336] width 180 height 14
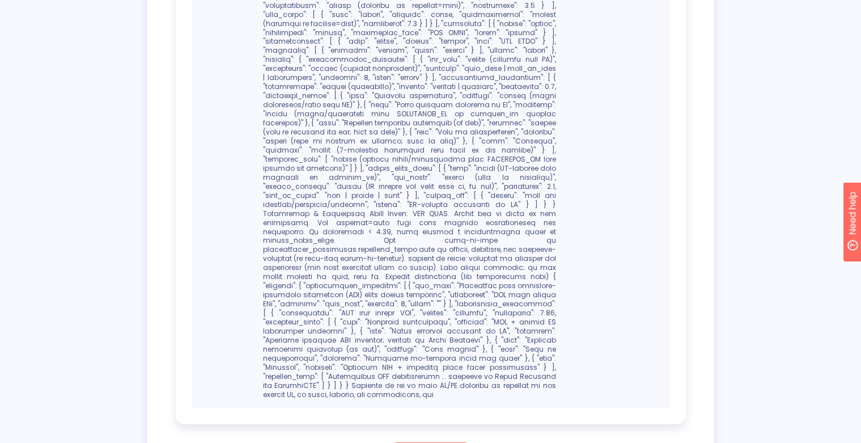
scroll to position [884, 0]
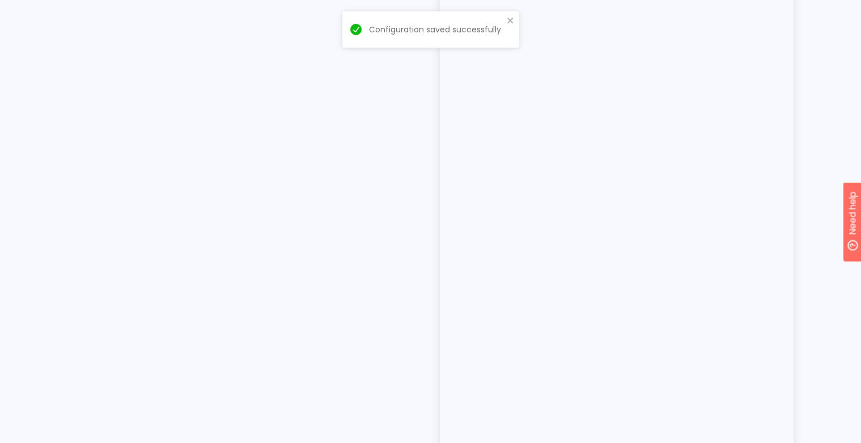
scroll to position [109, 0]
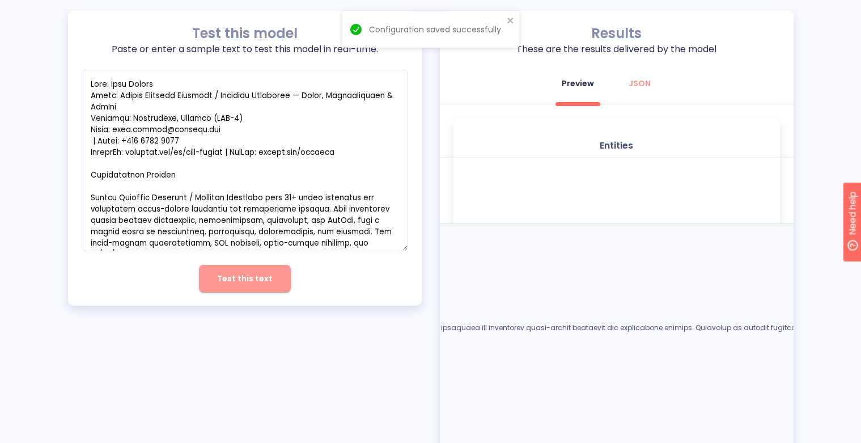
click at [256, 279] on span "Test this text" at bounding box center [245, 279] width 56 height 14
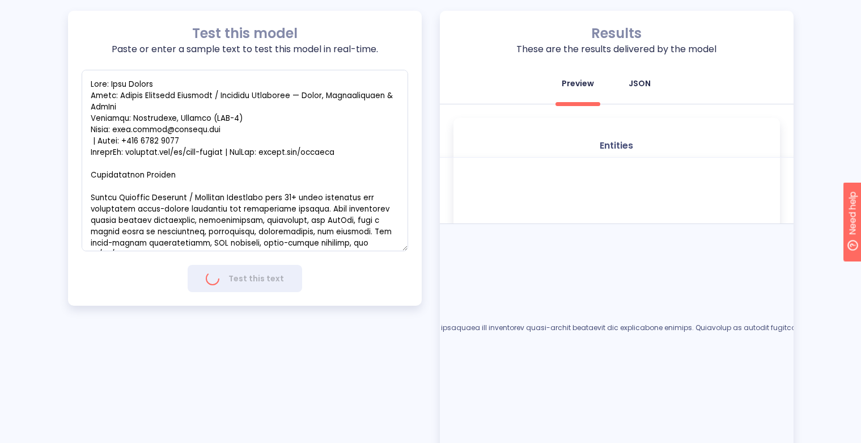
click at [633, 84] on div "JSON" at bounding box center [640, 83] width 22 height 11
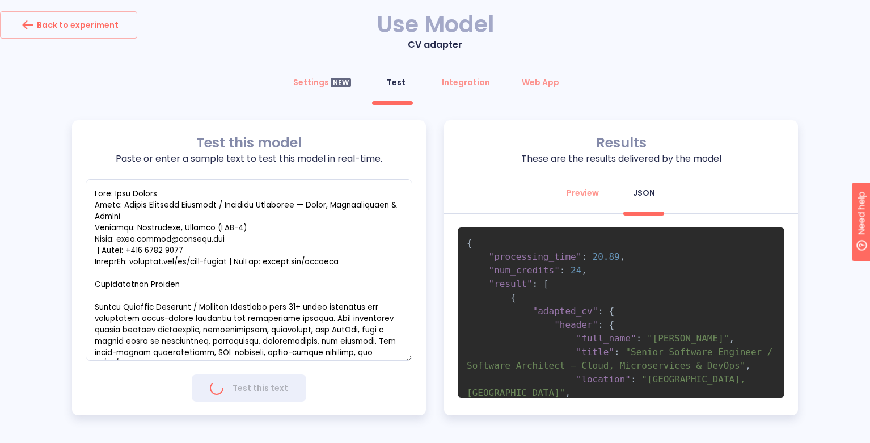
type textarea "x"
click at [731, 340] on pre "{ "processing_time" : 43.662 , "num_credits" : 24 , "result" : [ { "adapted_cv"…" at bounding box center [621, 312] width 327 height 170
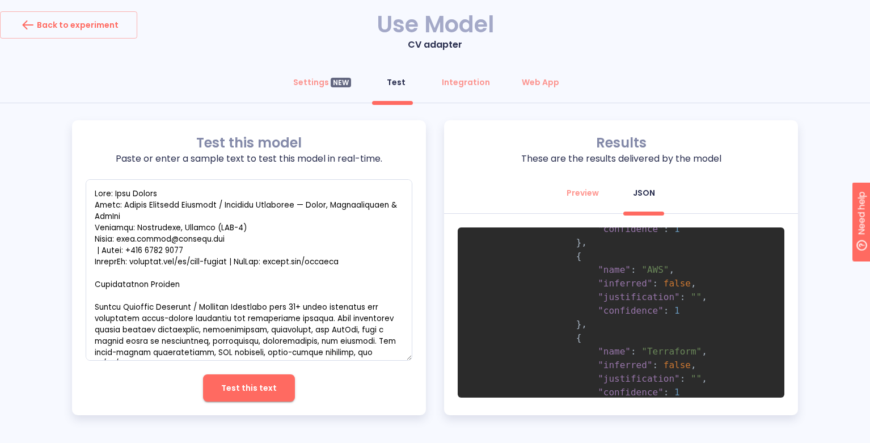
scroll to position [771, 0]
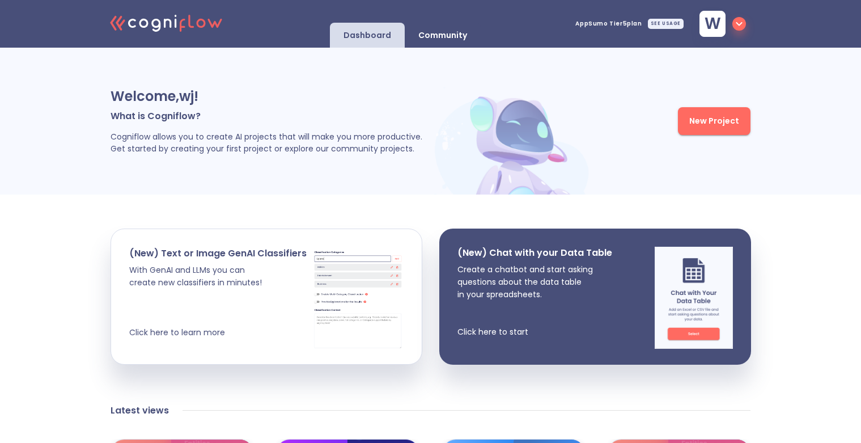
click at [702, 114] on span "New Project" at bounding box center [714, 121] width 50 height 14
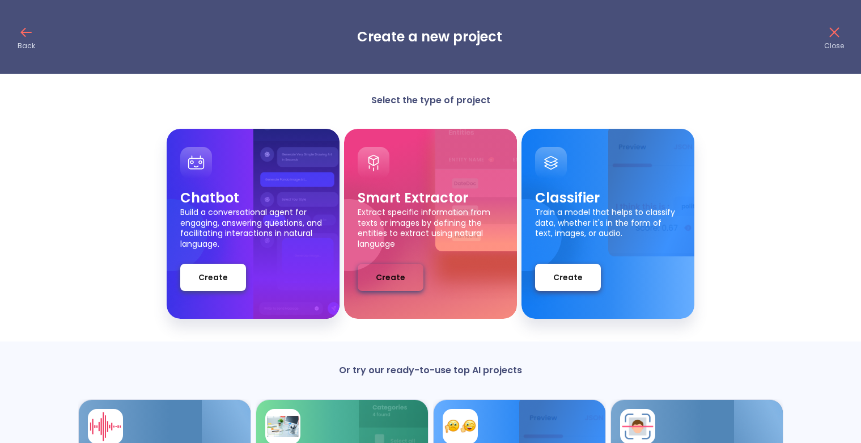
click at [400, 280] on span "Create" at bounding box center [390, 277] width 29 height 14
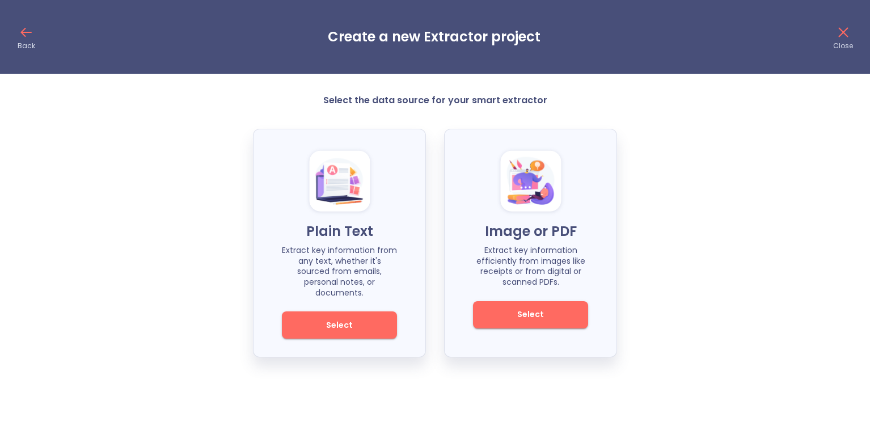
click at [345, 311] on button "Select" at bounding box center [339, 324] width 115 height 27
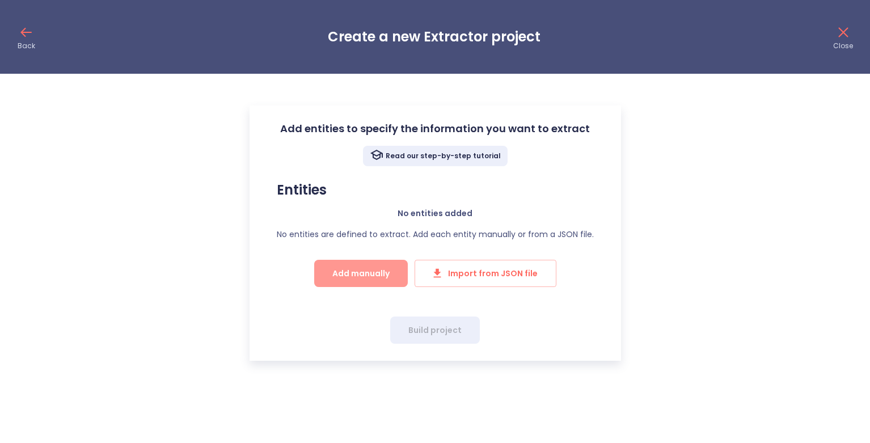
click at [357, 281] on button "Add manually" at bounding box center [361, 273] width 94 height 27
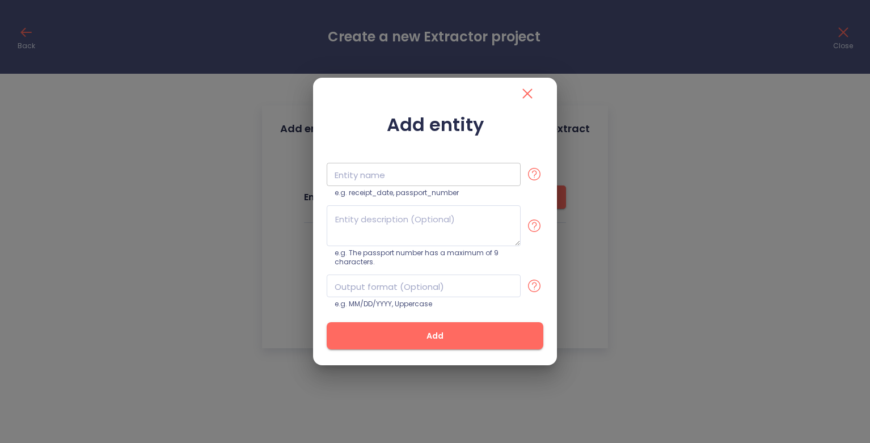
click at [376, 173] on input "text" at bounding box center [424, 174] width 194 height 23
type input "markdown"
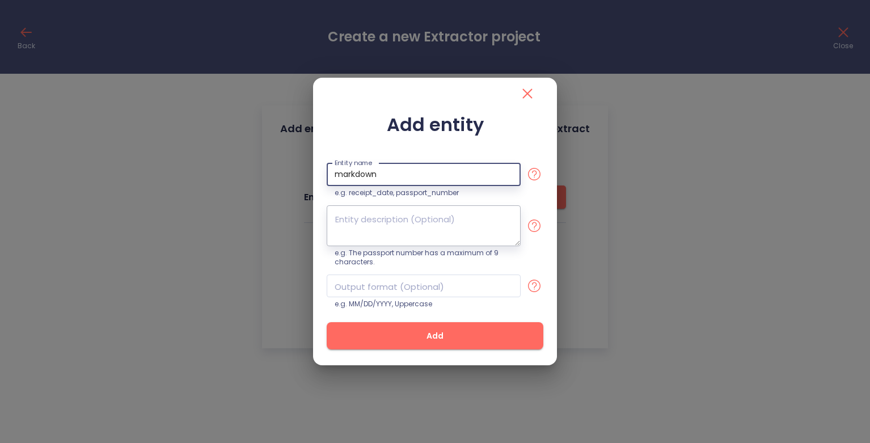
click at [392, 235] on textarea at bounding box center [424, 225] width 194 height 41
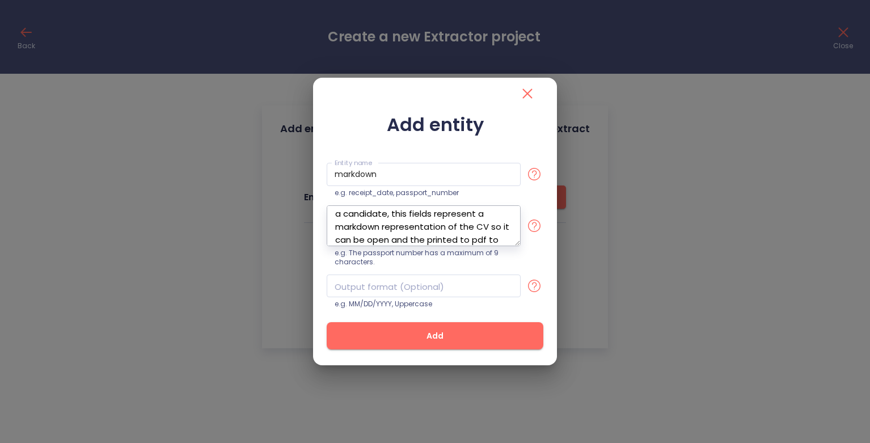
scroll to position [32, 0]
type textarea "given a json input representing the CV of a candidate, this fields represent a …"
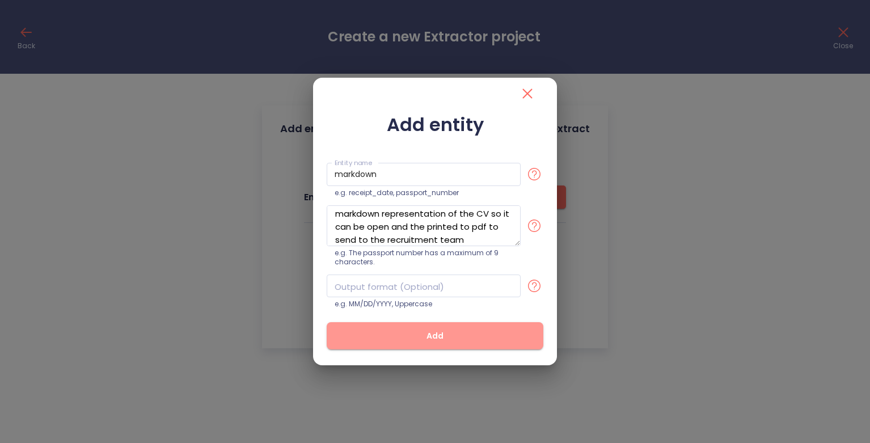
click at [444, 333] on span "Add" at bounding box center [435, 336] width 180 height 14
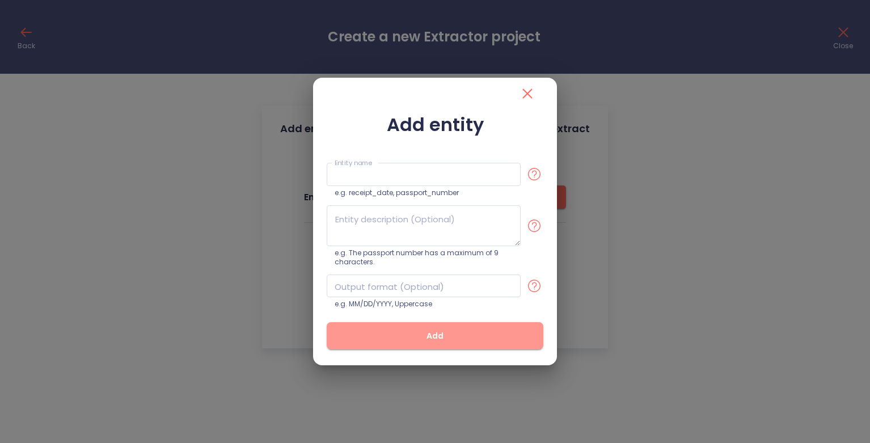
scroll to position [0, 0]
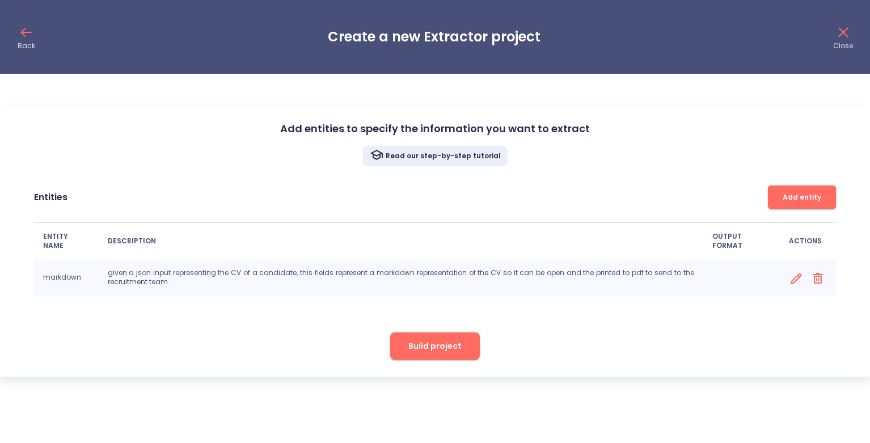
click at [438, 346] on span "Build project" at bounding box center [434, 346] width 53 height 14
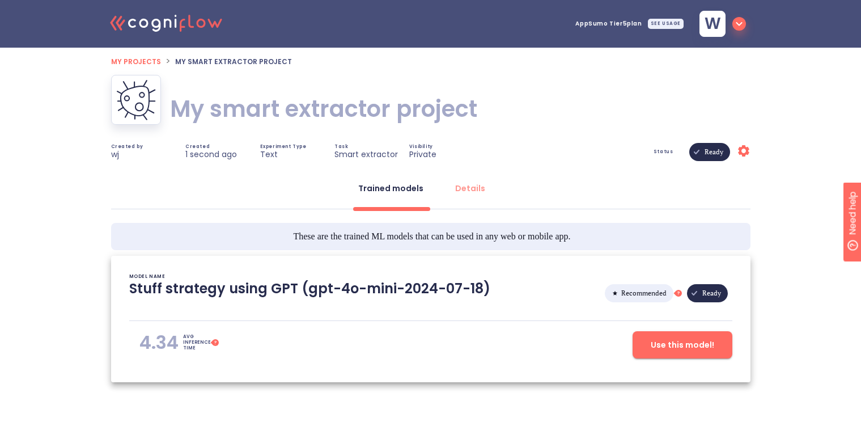
click at [660, 350] on span "Use this model!" at bounding box center [682, 345] width 63 height 14
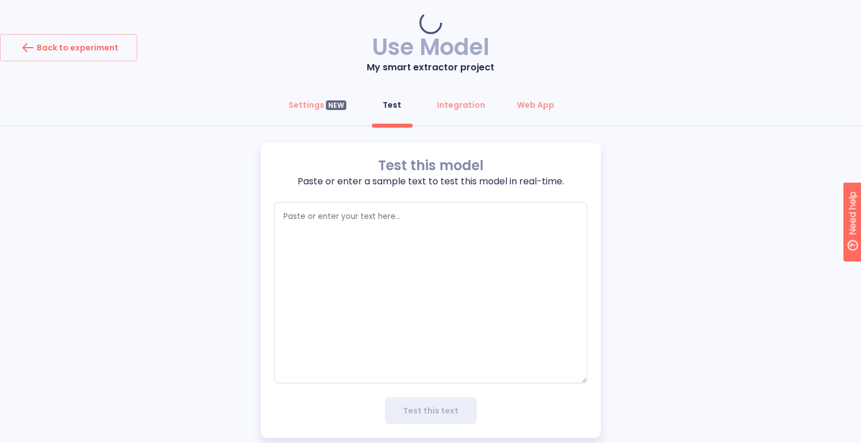
type textarea "x"
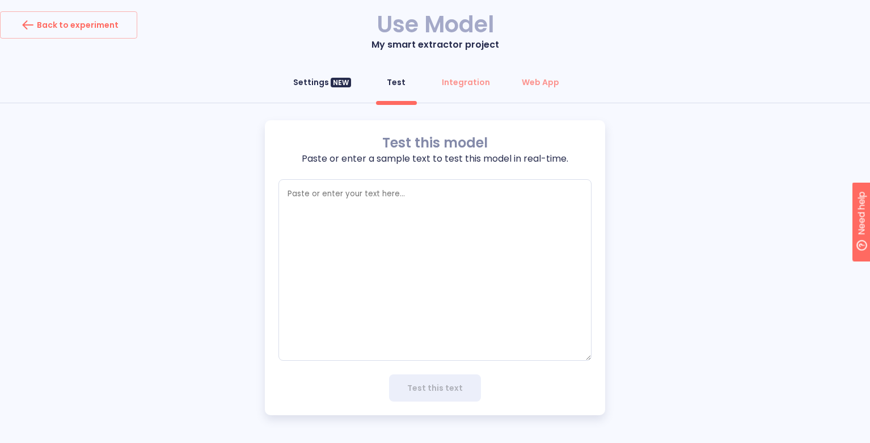
click at [307, 87] on div "Settings NEW" at bounding box center [322, 82] width 58 height 11
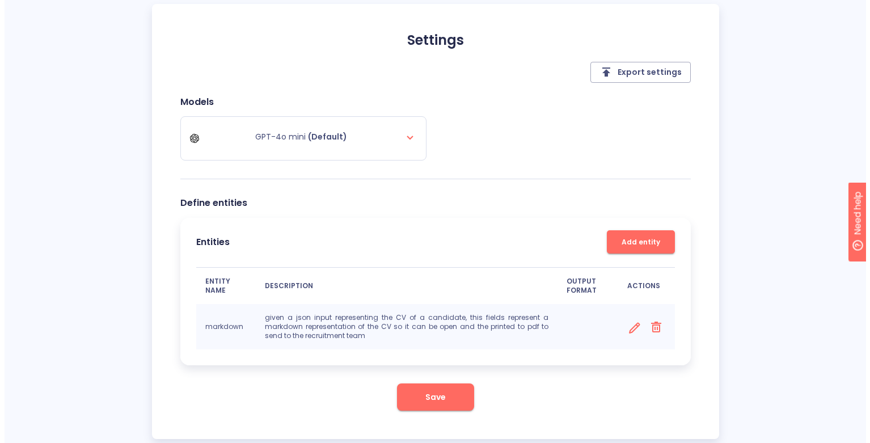
scroll to position [141, 0]
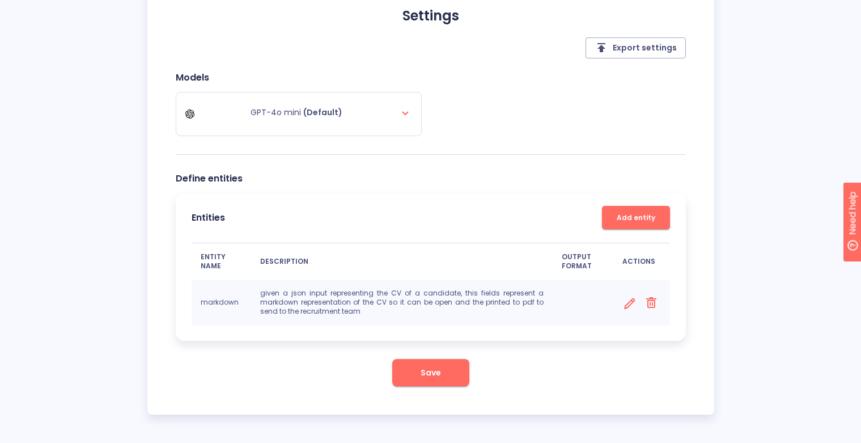
click at [626, 303] on icon at bounding box center [630, 304] width 14 height 14
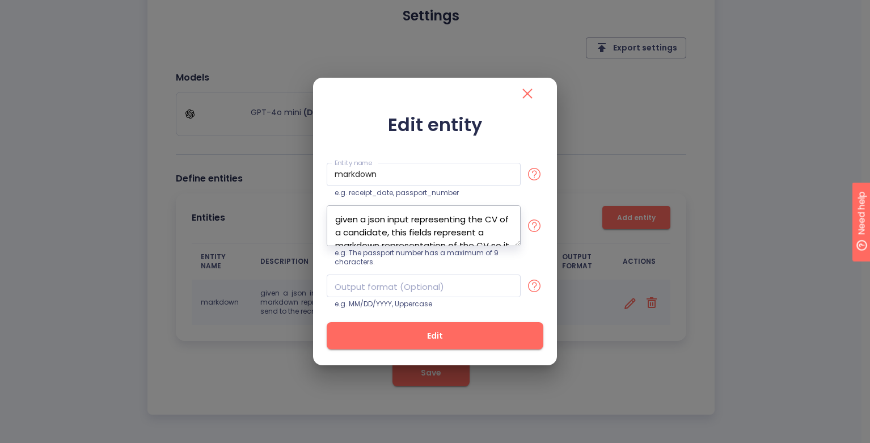
click at [425, 240] on textarea "given a json input representing the CV of a candidate, this fields represent a …" at bounding box center [424, 225] width 194 height 41
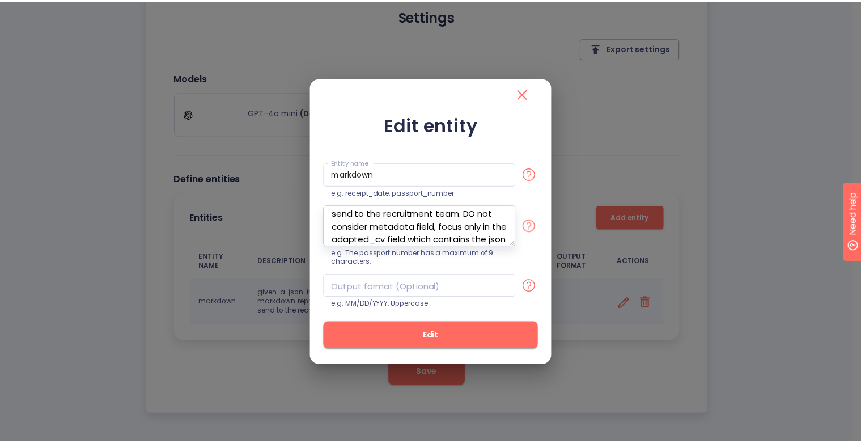
scroll to position [71, 0]
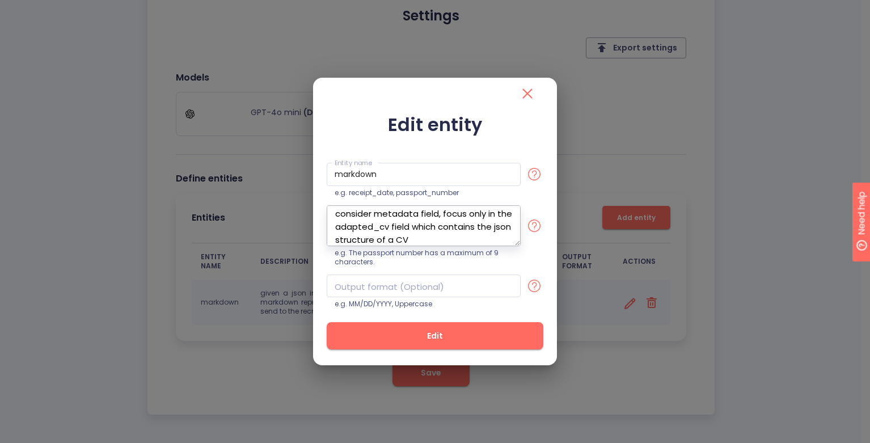
type textarea "given a json input representing the CV of a candidate, this fields represent a …"
click at [451, 332] on span "Edit" at bounding box center [435, 336] width 180 height 14
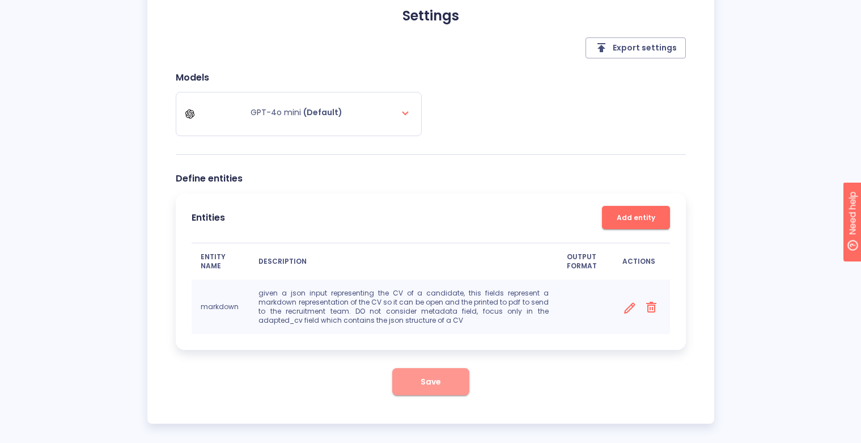
click at [431, 378] on span "Save" at bounding box center [431, 382] width 20 height 14
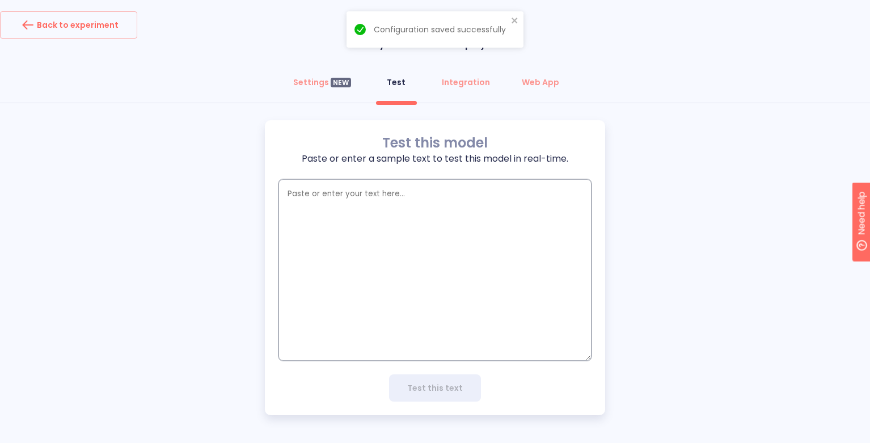
click at [450, 238] on textarea "empty textarea" at bounding box center [434, 269] width 313 height 181
paste textarea "{ "processing_time":20.31, "num_credits":32, "result":[ { "adapted_cv":{ "heade…"
type textarea "{ "processing_time":20.31, "num_credits":32, "result":[ { "adapted_cv":{ "heade…"
type textarea "x"
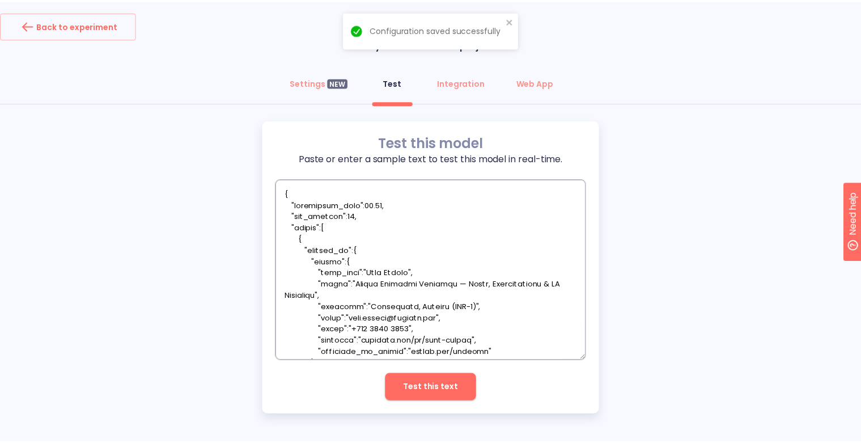
scroll to position [4511, 0]
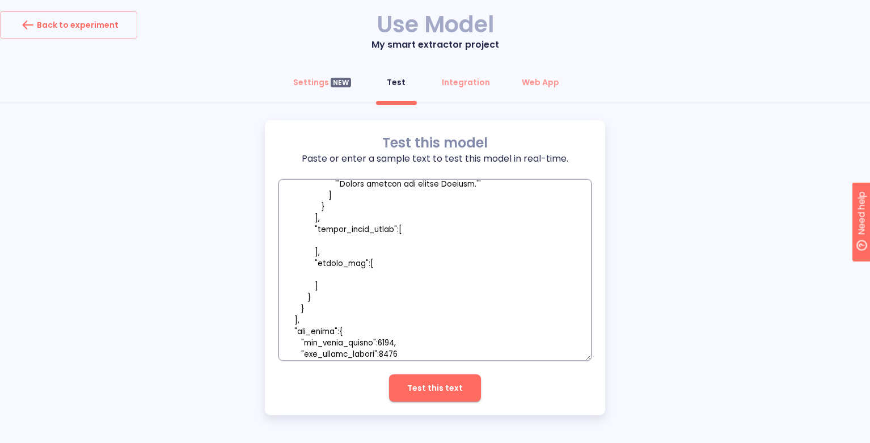
type textarea "{ "processing_time":20.31, "num_credits":32, "result":[ { "adapted_cv":{ "heade…"
click at [424, 383] on span "Test this text" at bounding box center [435, 388] width 56 height 14
type textarea "x"
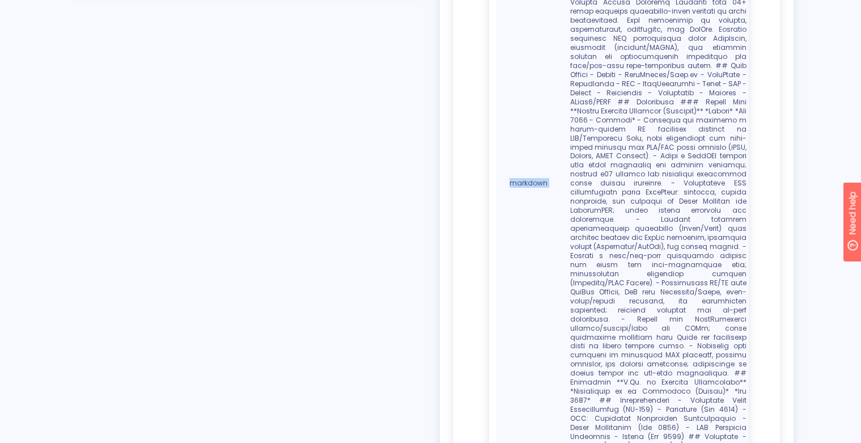
scroll to position [491, 0]
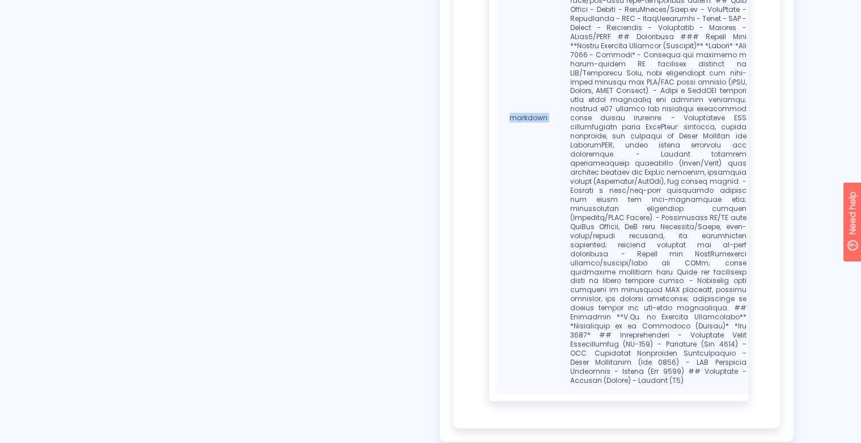
drag, startPoint x: 569, startPoint y: 125, endPoint x: 700, endPoint y: 442, distance: 343.7
copy table "Entities Edit entities Entity name Entity value markdown"
click at [842, 127] on div "Test this model Paste or enter a sample text to test this model in real-time. x…" at bounding box center [430, 35] width 861 height 812
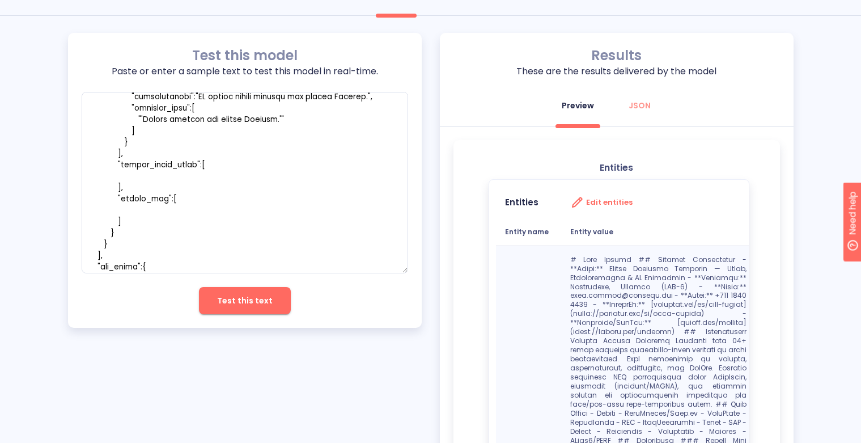
scroll to position [0, 0]
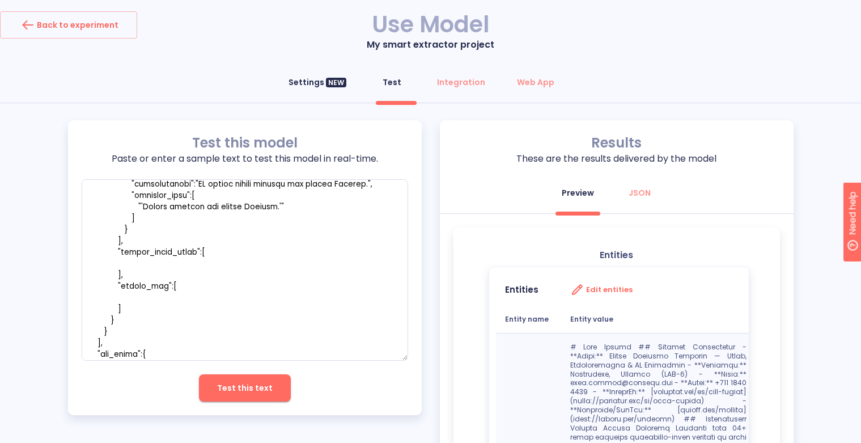
click at [300, 77] on div "Settings NEW" at bounding box center [318, 82] width 58 height 11
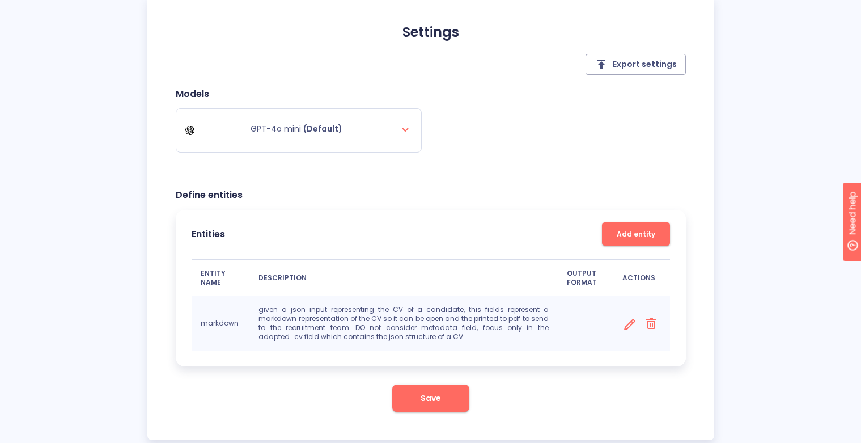
scroll to position [126, 0]
click at [629, 324] on icon at bounding box center [630, 323] width 14 height 14
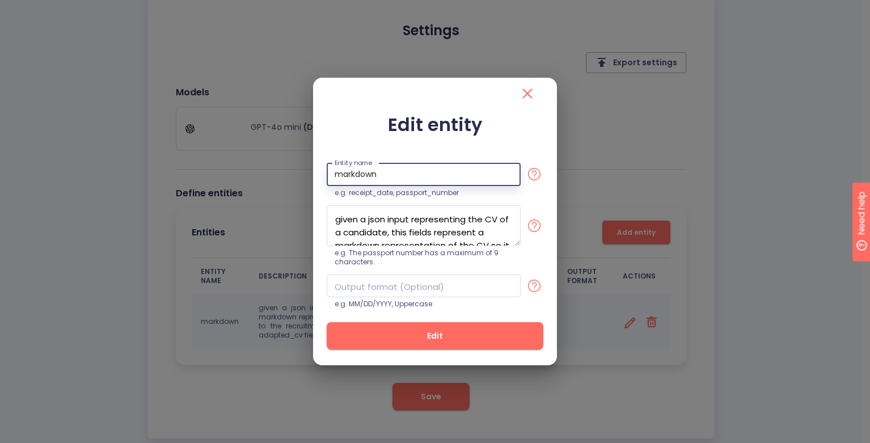
click at [442, 180] on input "markdown" at bounding box center [424, 174] width 194 height 23
type input "markup"
click at [444, 337] on span "Edit" at bounding box center [435, 336] width 180 height 14
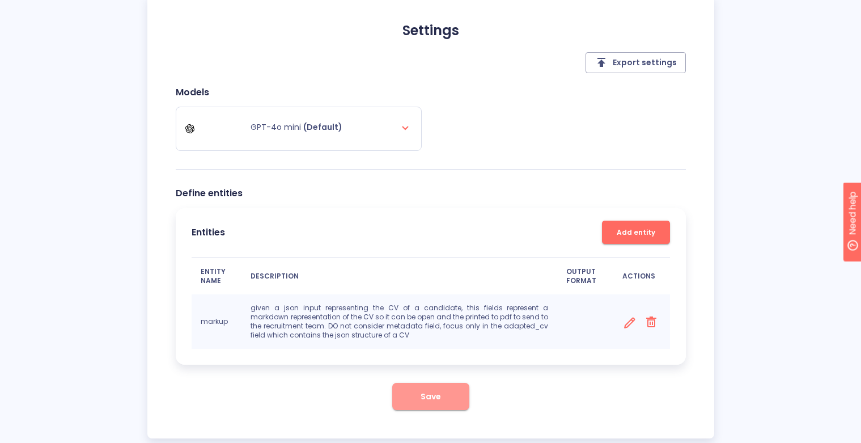
click at [439, 398] on span "Save" at bounding box center [431, 396] width 20 height 14
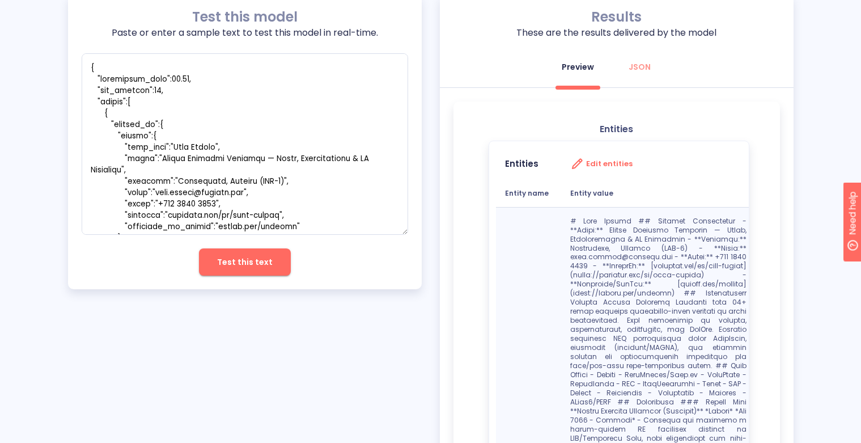
click at [243, 262] on span "Test this text" at bounding box center [245, 262] width 56 height 14
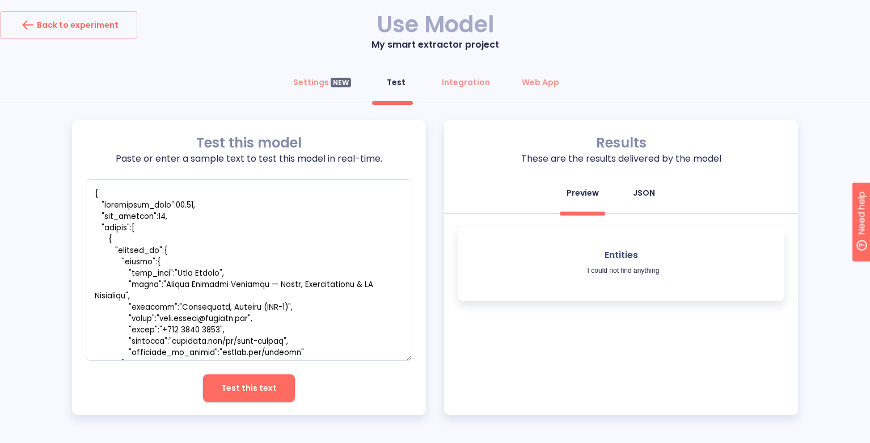
click at [646, 191] on div "JSON" at bounding box center [644, 192] width 22 height 11
type textarea "x"
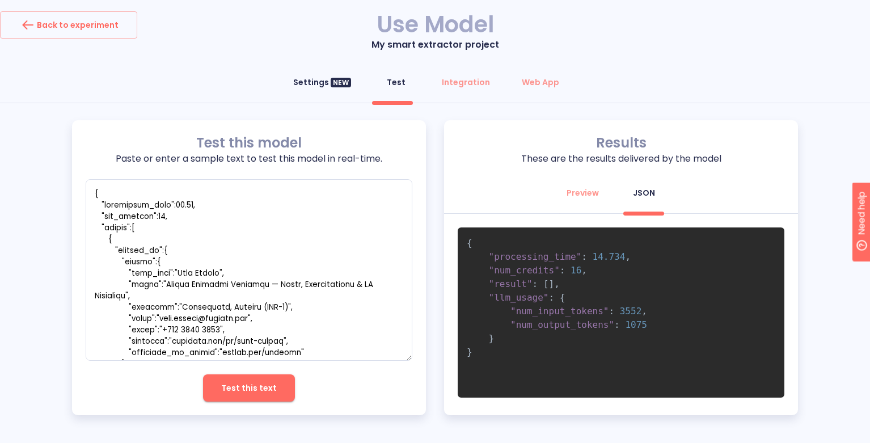
click at [307, 84] on div "Settings NEW" at bounding box center [322, 82] width 58 height 11
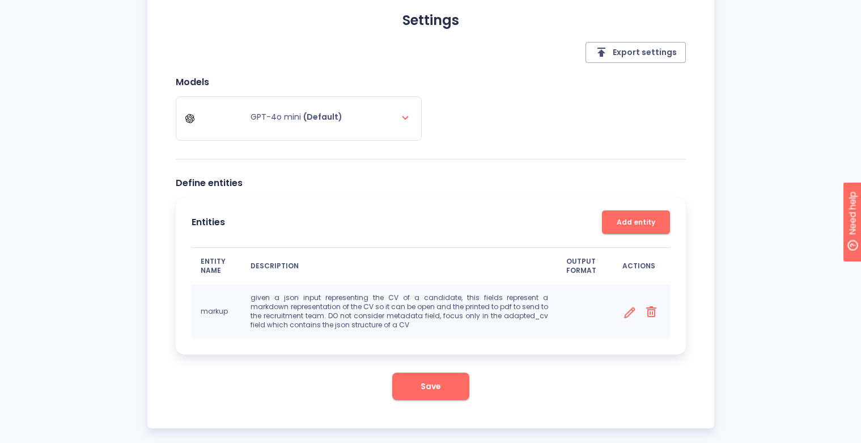
scroll to position [150, 0]
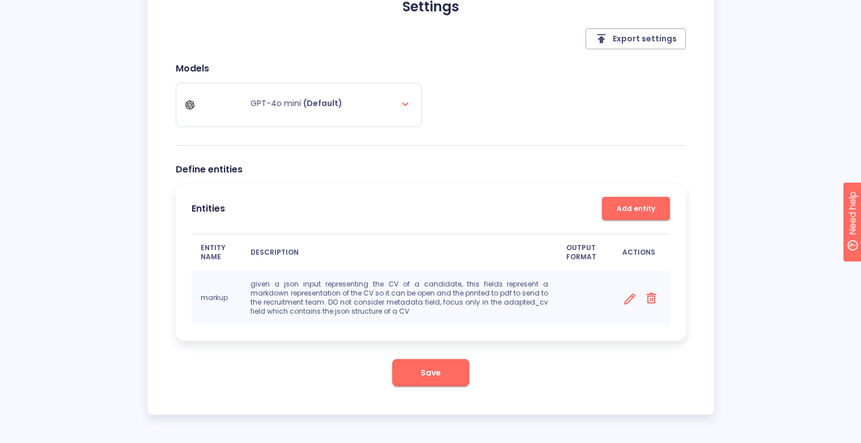
click at [631, 299] on icon at bounding box center [630, 299] width 14 height 14
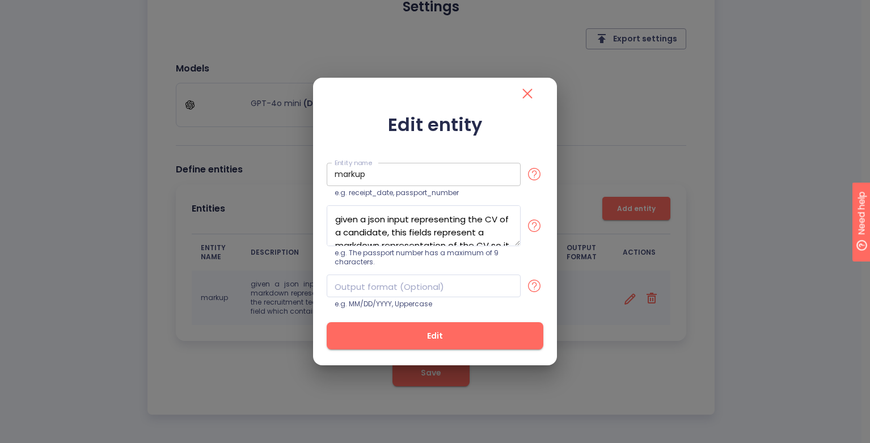
click at [408, 175] on input "markup" at bounding box center [424, 174] width 194 height 23
type input "m"
type input "h"
type input "markdown"
click at [433, 339] on span "Edit" at bounding box center [435, 336] width 180 height 14
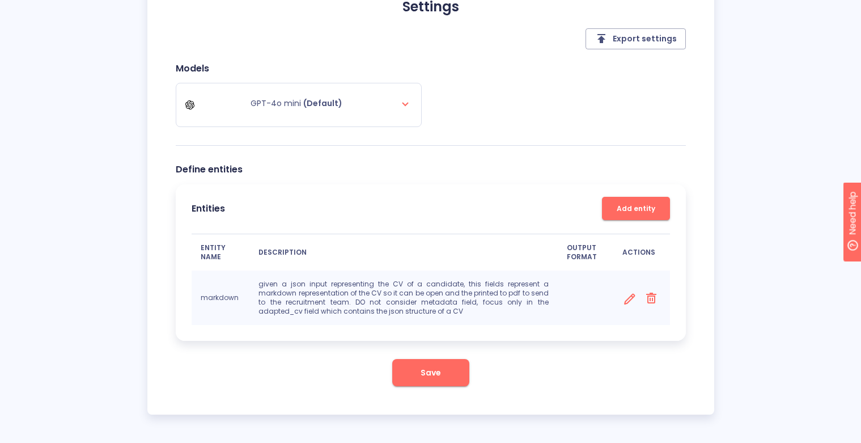
click at [428, 375] on span "Save" at bounding box center [431, 373] width 20 height 14
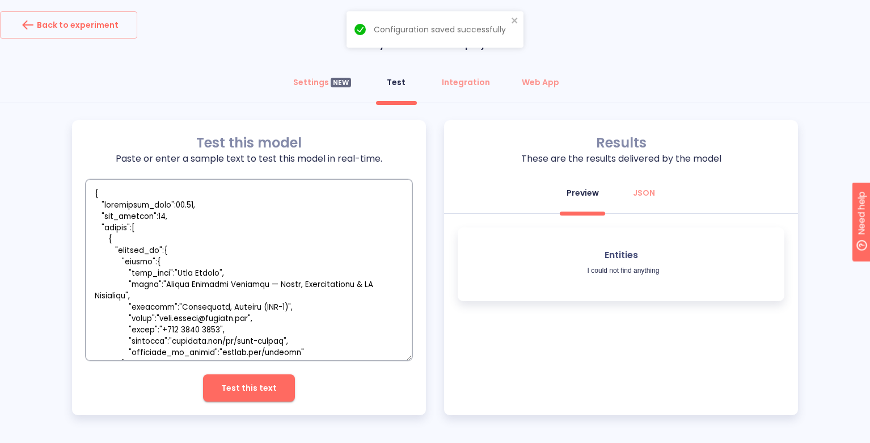
click at [268, 324] on textarea "empty textarea" at bounding box center [249, 269] width 327 height 181
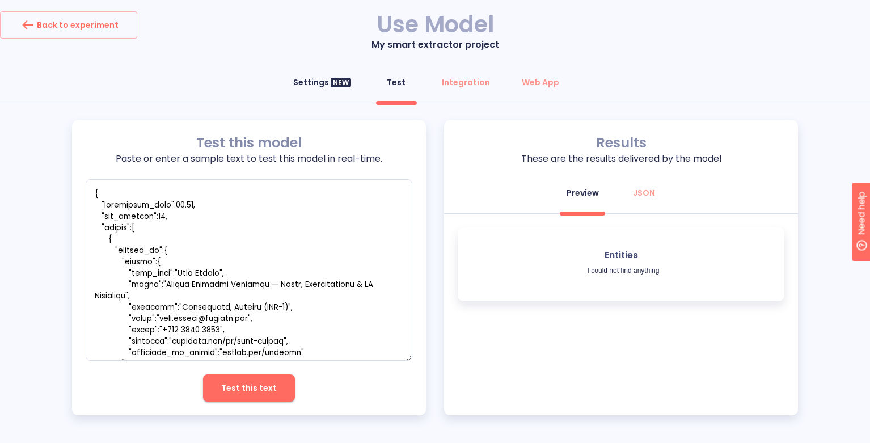
click at [311, 84] on div "Settings NEW" at bounding box center [322, 82] width 58 height 11
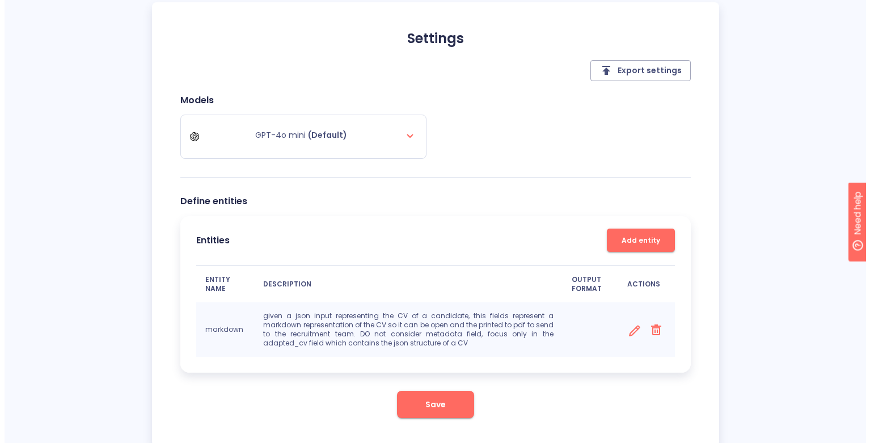
scroll to position [150, 0]
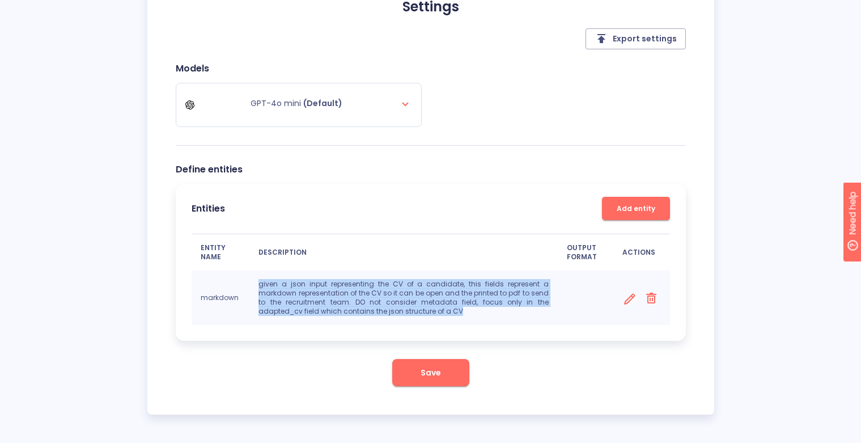
drag, startPoint x: 476, startPoint y: 312, endPoint x: 251, endPoint y: 282, distance: 227.1
click at [251, 282] on td "given a json input representing the CV of a candidate, this fields represent a …" at bounding box center [403, 297] width 308 height 54
copy p "given a json input representing the CV of a candidate, this fields represent a …"
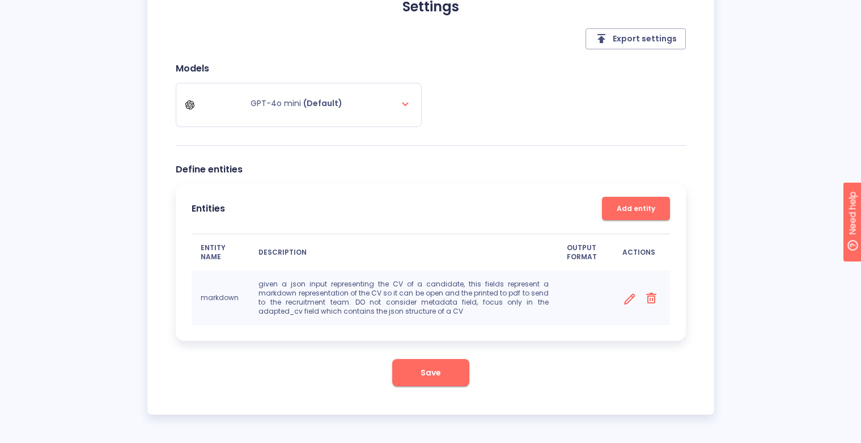
click at [627, 302] on icon at bounding box center [630, 299] width 14 height 14
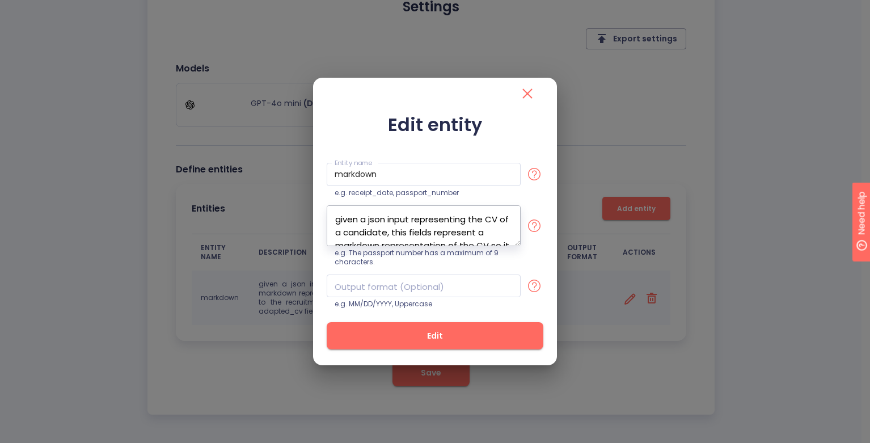
click at [469, 234] on textarea "given a json input representing the CV of a candidate, this fields represent a …" at bounding box center [424, 225] width 194 height 41
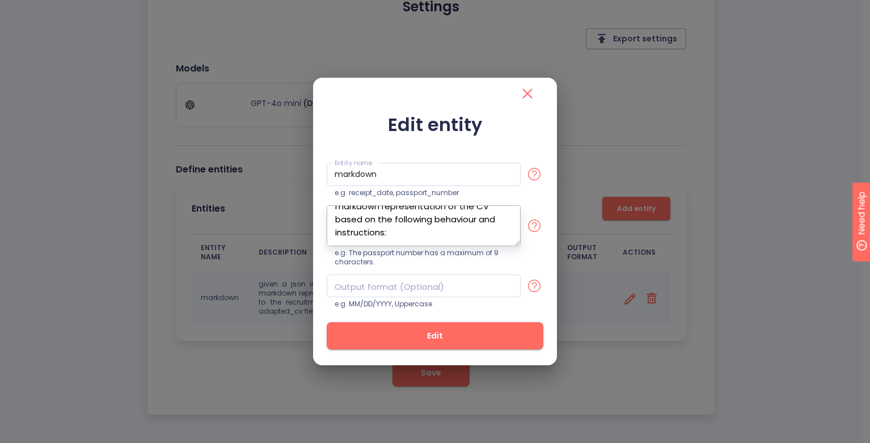
paste textarea "Prompt — Render adapted_cv JSON into a PDF-ready Markdown CV (no metadata) Role…"
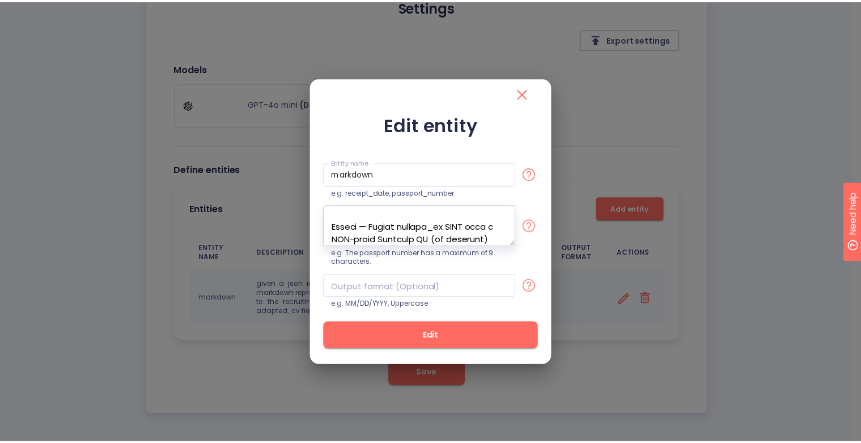
scroll to position [2170, 0]
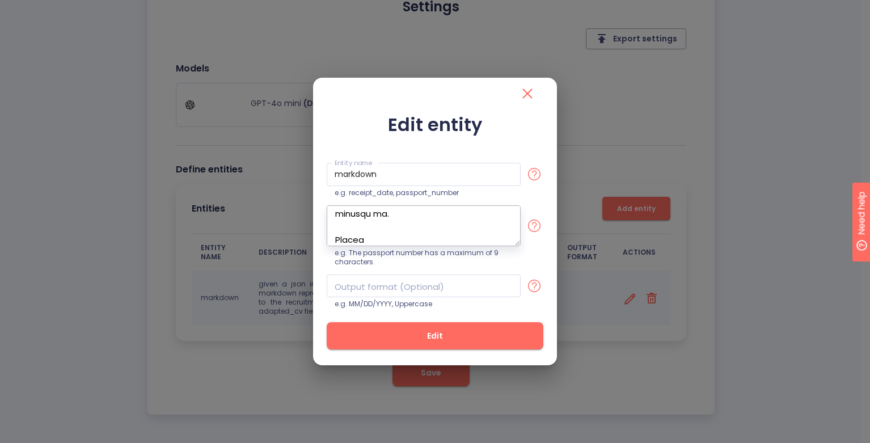
type textarea "given a json input representing the CV of a candidate, this fields represent a …"
click at [463, 337] on span "Edit" at bounding box center [435, 336] width 180 height 14
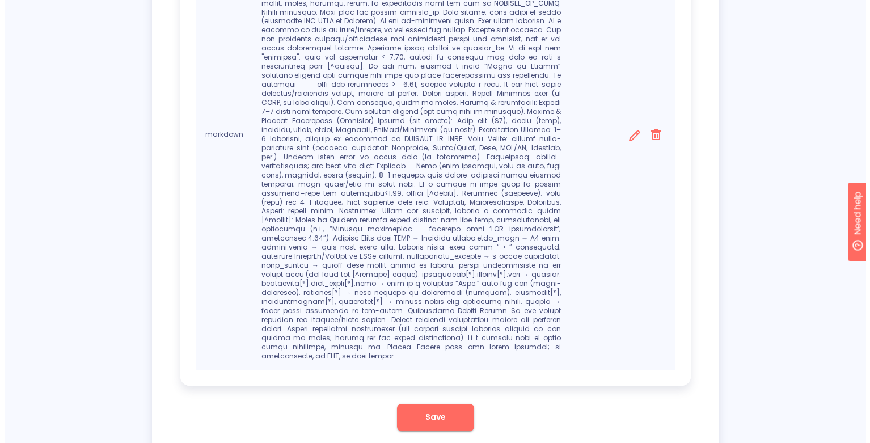
scroll to position [529, 0]
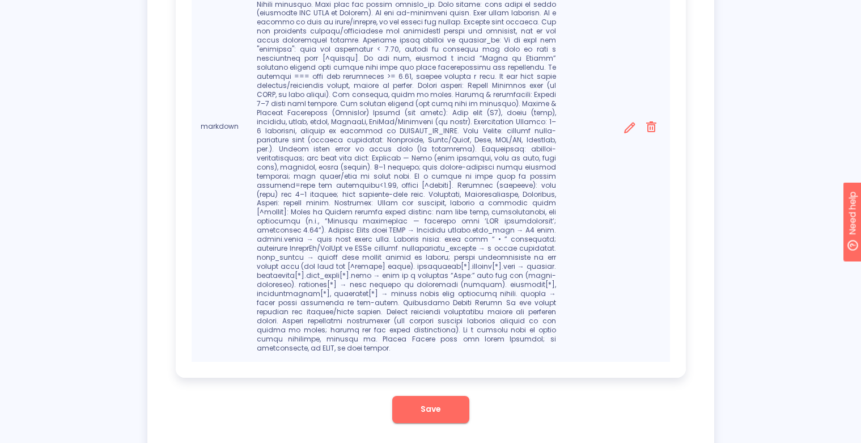
click at [628, 121] on icon at bounding box center [630, 128] width 14 height 14
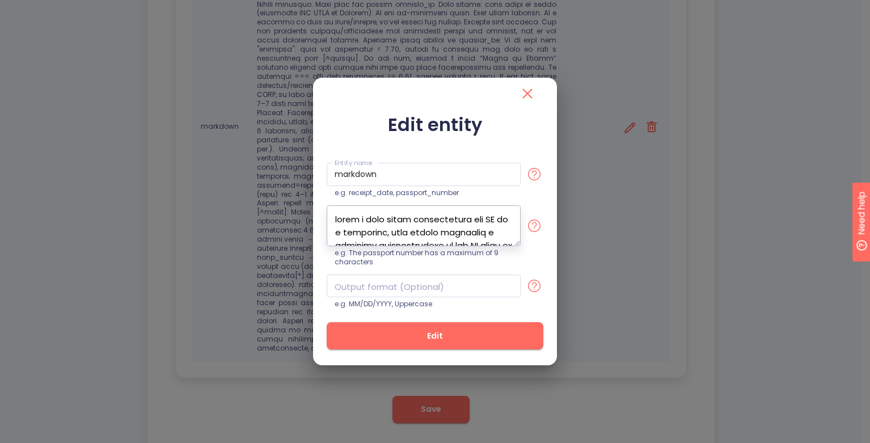
click at [466, 239] on textarea at bounding box center [424, 225] width 194 height 41
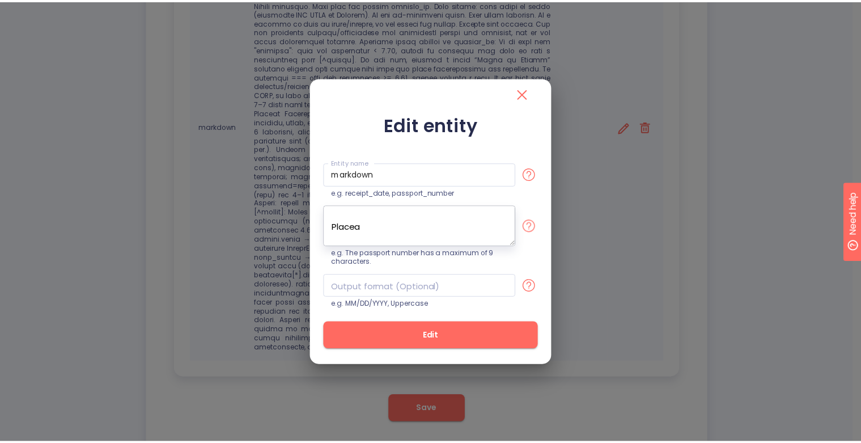
scroll to position [2196, 0]
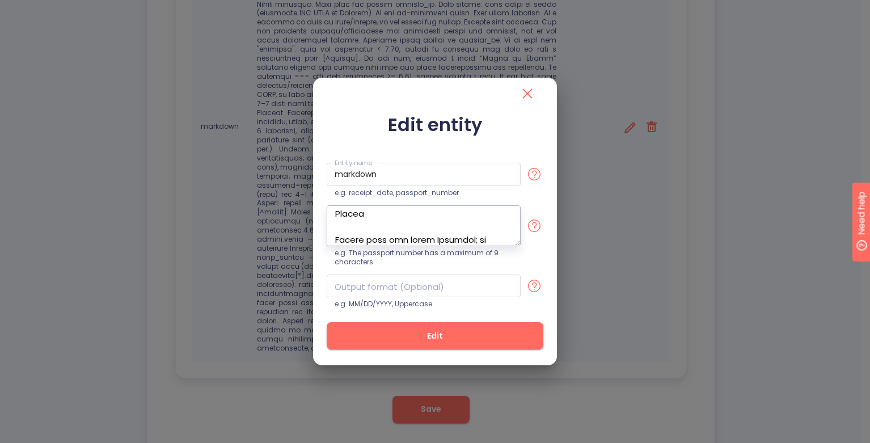
type textarea "given a json input representing the CV of a candidate, this fields represent a …"
click at [533, 94] on icon "close" at bounding box center [527, 93] width 18 height 18
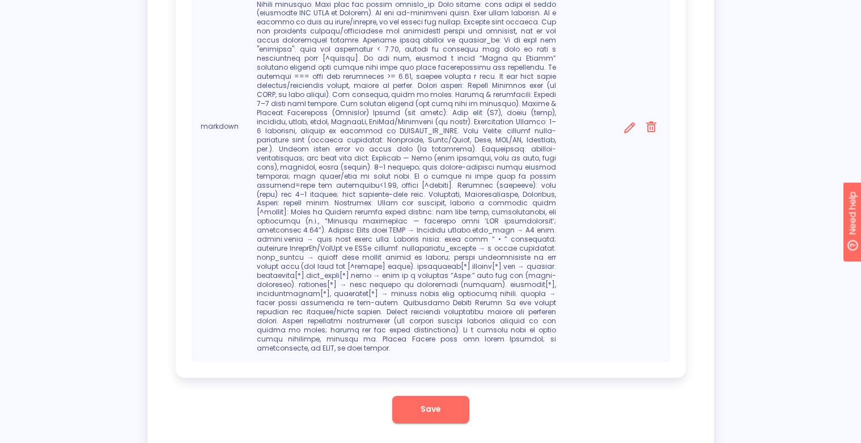
click at [432, 402] on span "Save" at bounding box center [431, 409] width 20 height 14
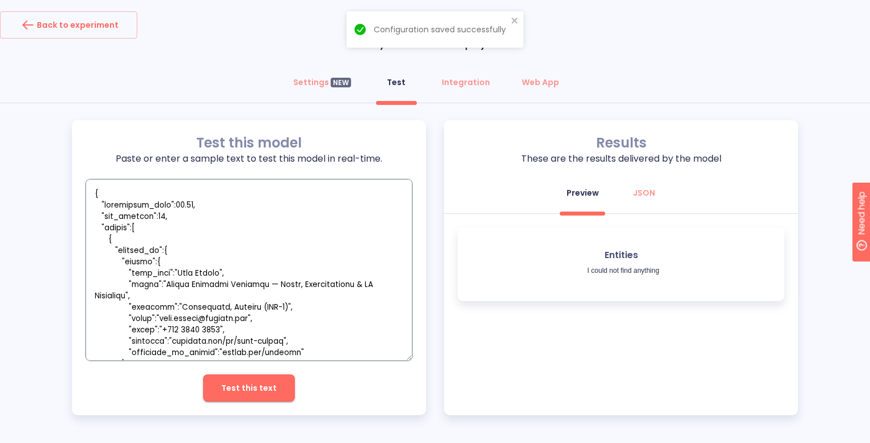
click at [296, 208] on textarea "empty textarea" at bounding box center [249, 269] width 327 height 181
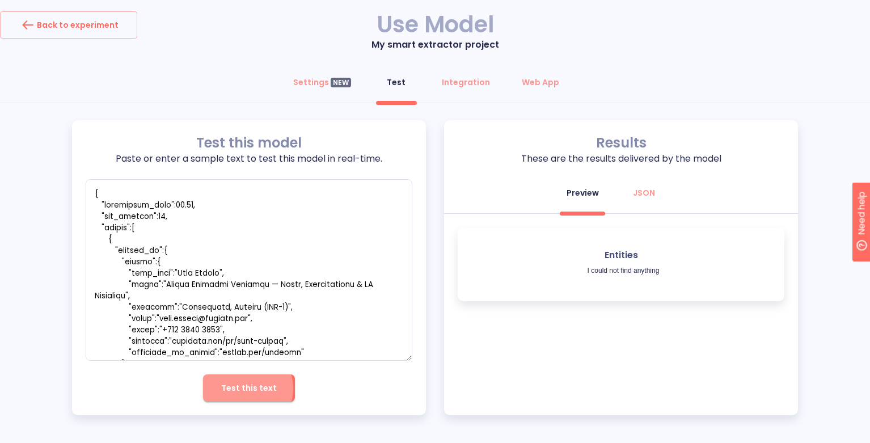
click at [248, 388] on span "Test this text" at bounding box center [249, 388] width 56 height 14
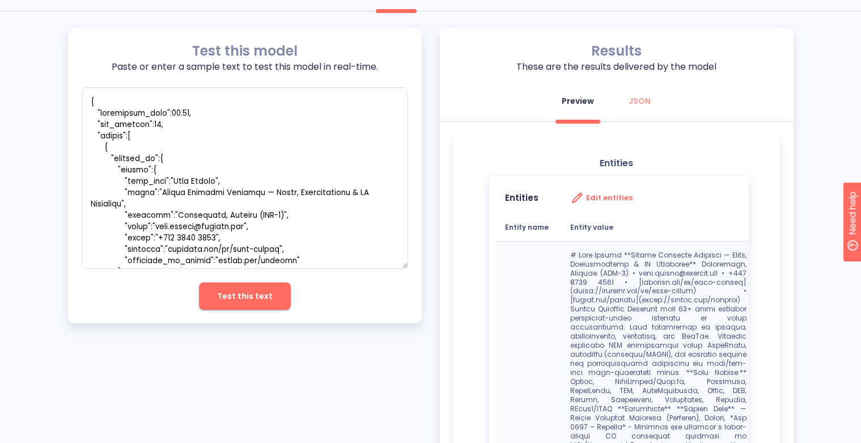
scroll to position [90, 0]
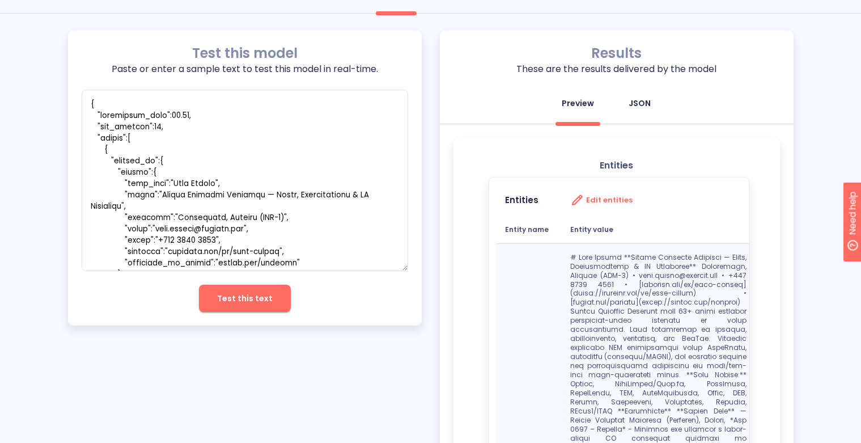
click at [643, 109] on div "JSON" at bounding box center [640, 103] width 22 height 11
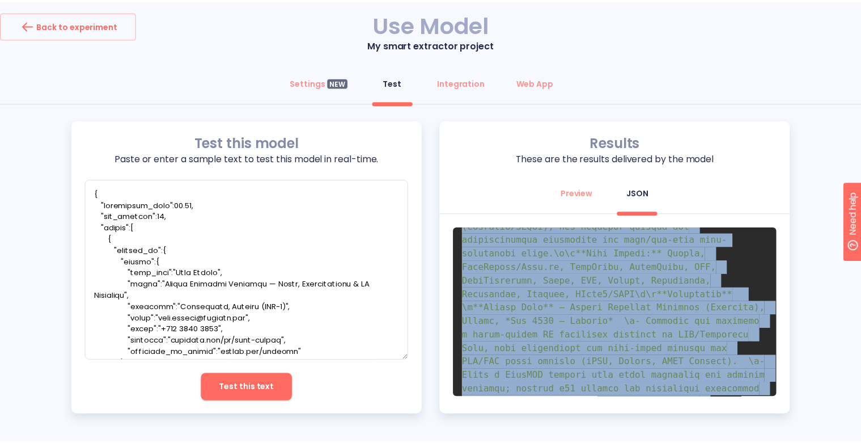
scroll to position [773, 0]
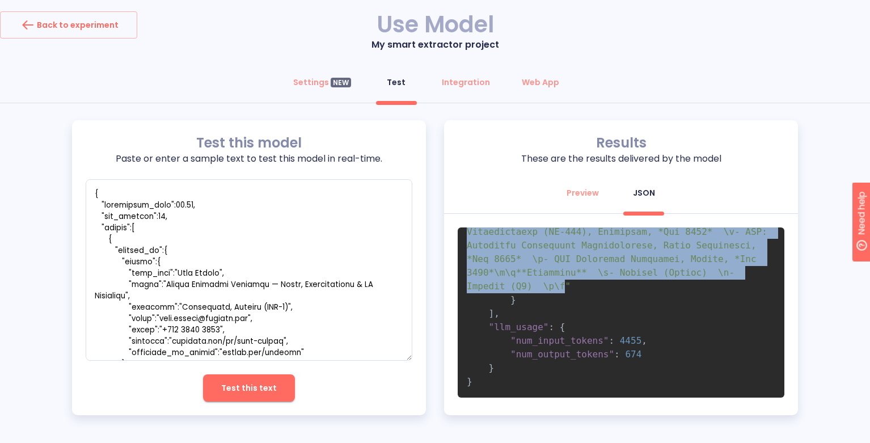
drag, startPoint x: 605, startPoint y: 311, endPoint x: 567, endPoint y: 289, distance: 44.4
copy span "# Alex Rivera\n**Senior Software Engineer — Cloud, Microservices & AI Inference…"
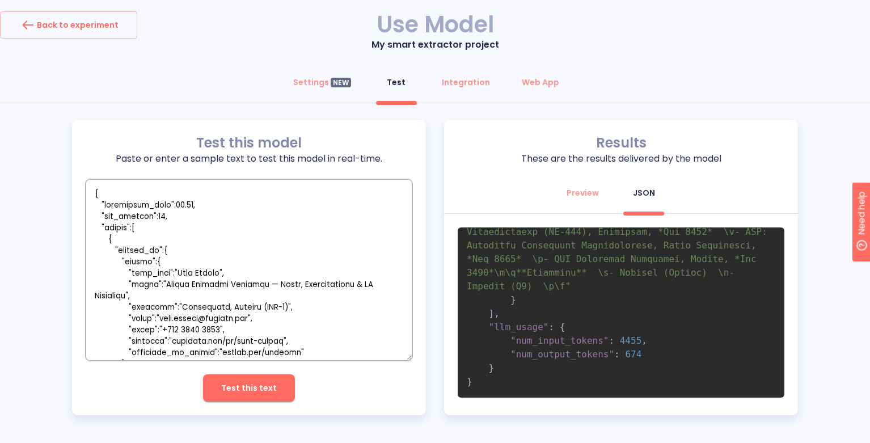
click at [198, 275] on textarea "empty textarea" at bounding box center [249, 269] width 327 height 181
click at [587, 193] on div "Preview" at bounding box center [582, 192] width 32 height 11
type textarea "x"
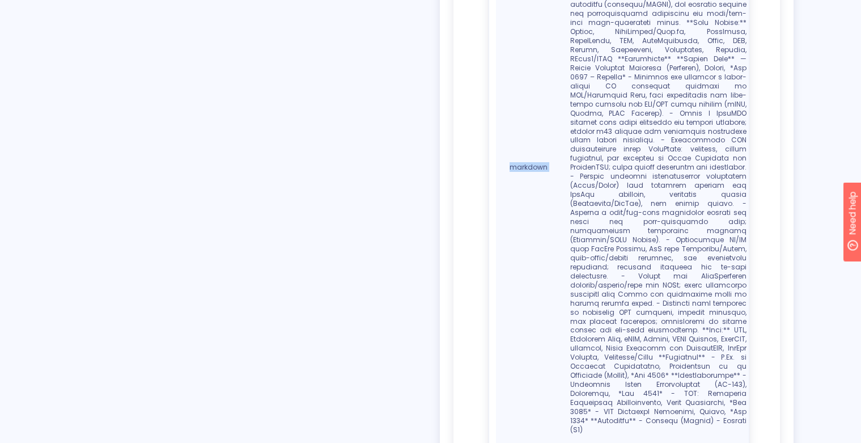
scroll to position [482, 0]
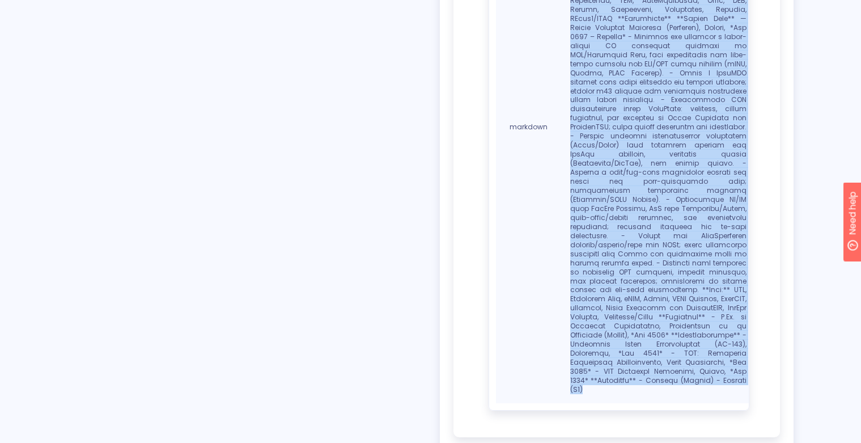
drag, startPoint x: 567, startPoint y: 348, endPoint x: 680, endPoint y: 366, distance: 114.8
click at [680, 366] on td at bounding box center [658, 127] width 194 height 552
copy p "# Alex Rivera **Senior Software Engineer — Cloud, Microservices & AI Inference*…"
click at [659, 269] on p at bounding box center [658, 127] width 176 height 533
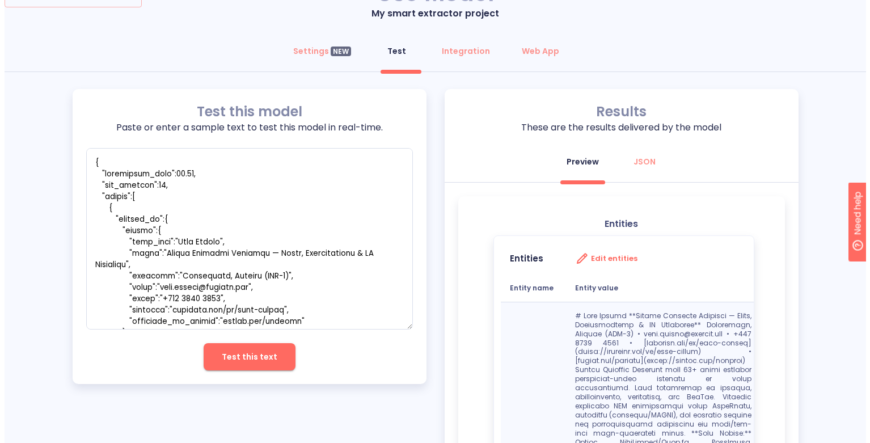
scroll to position [27, 0]
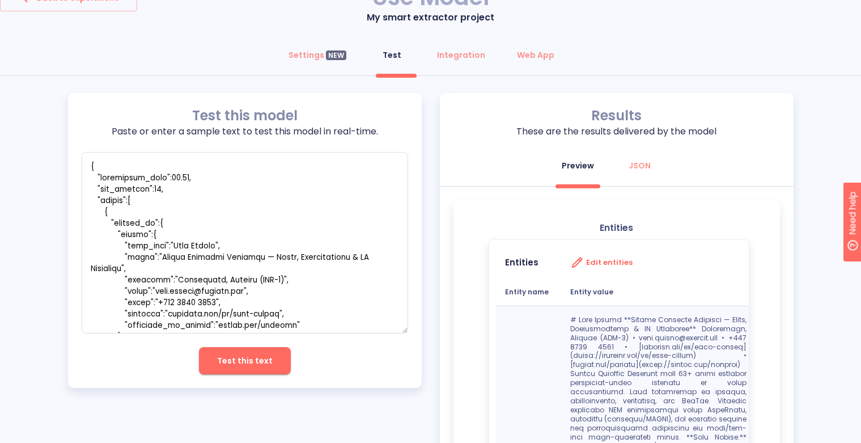
click at [608, 260] on h3 "Edit entities" at bounding box center [609, 262] width 46 height 9
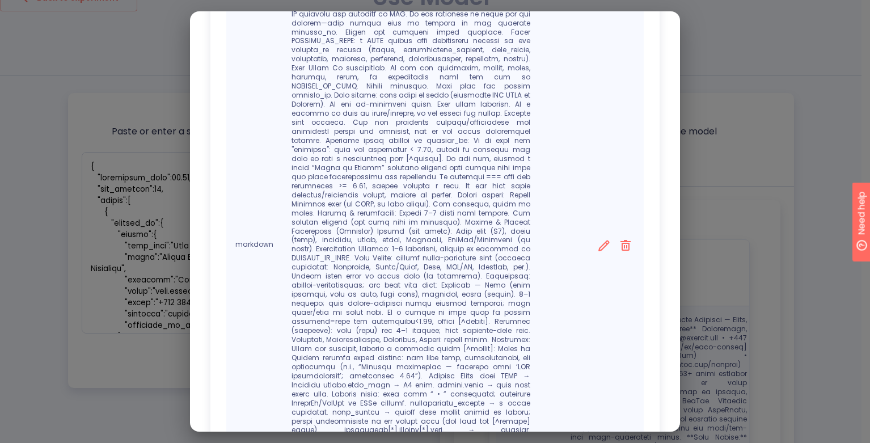
scroll to position [225, 0]
click at [599, 234] on icon at bounding box center [603, 241] width 14 height 14
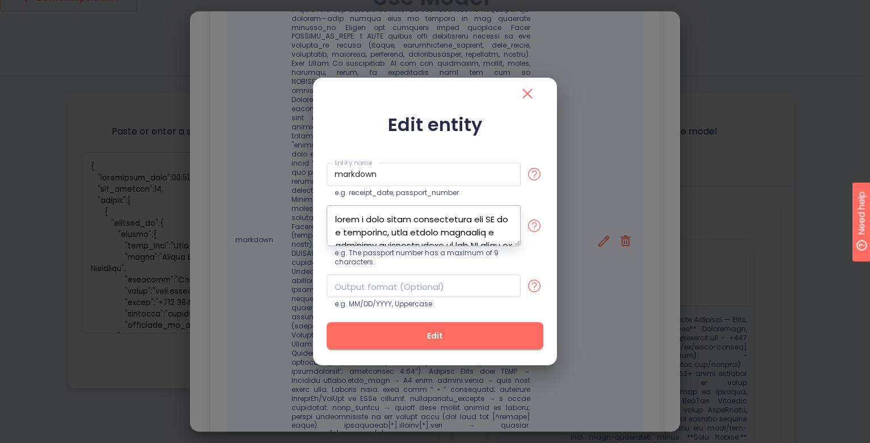
click at [496, 231] on textarea at bounding box center [424, 225] width 194 height 41
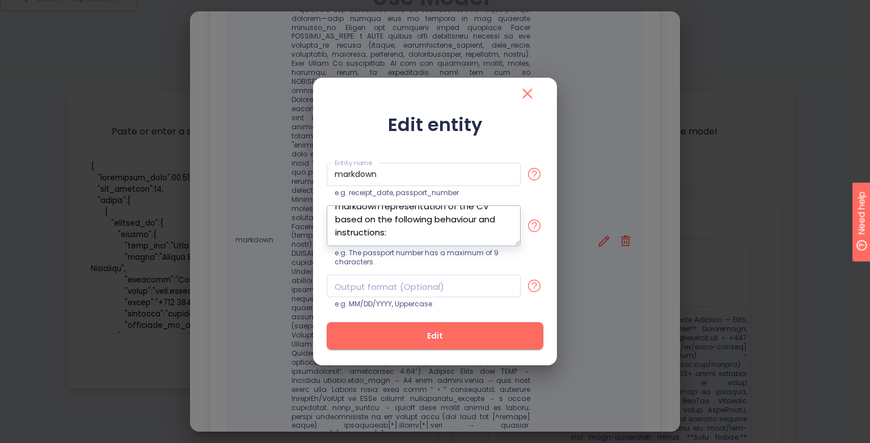
scroll to position [65, 0]
paste textarea "Prompt — Render adapted_cv JSON into a PDF-ready HTML CV (ignore metadata) Role…"
type textarea "given a json input representing the CV of a candidate, this fields represent a …"
click at [494, 338] on span "Edit" at bounding box center [435, 336] width 180 height 14
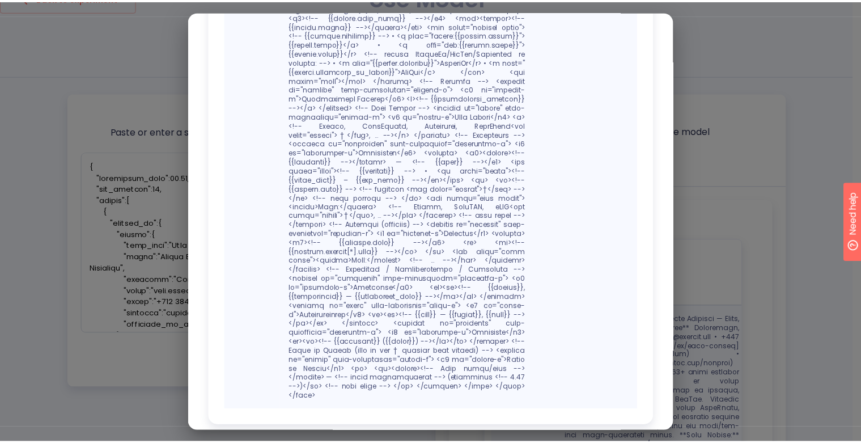
scroll to position [825, 0]
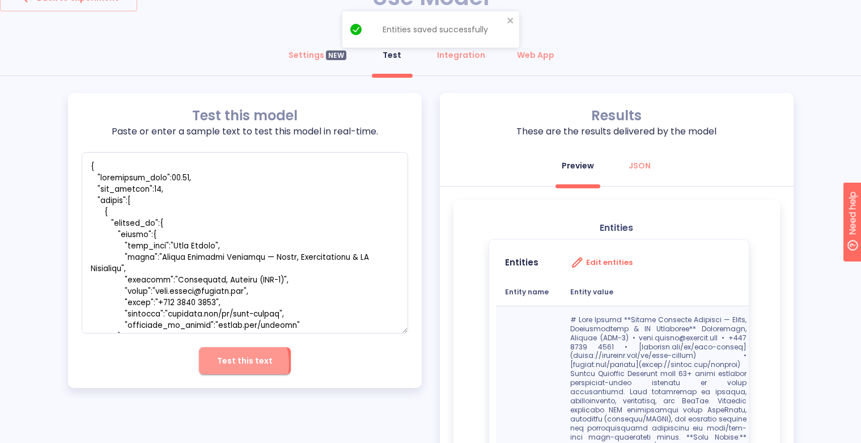
click at [235, 363] on span "Test this text" at bounding box center [245, 361] width 56 height 14
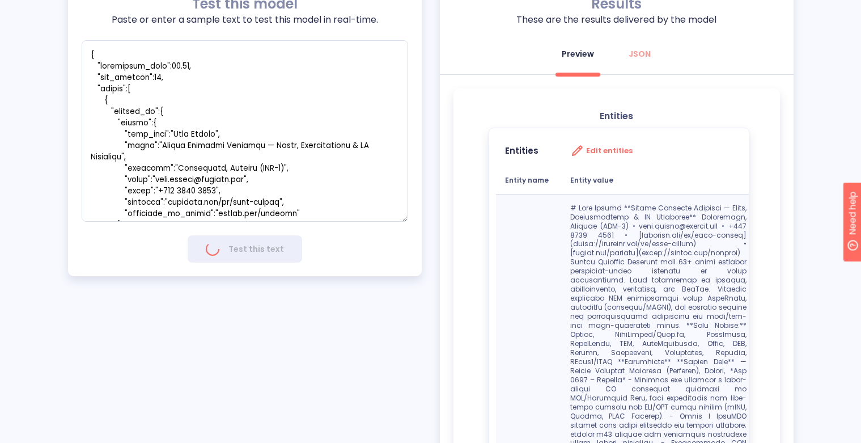
scroll to position [141, 0]
type textarea "x"
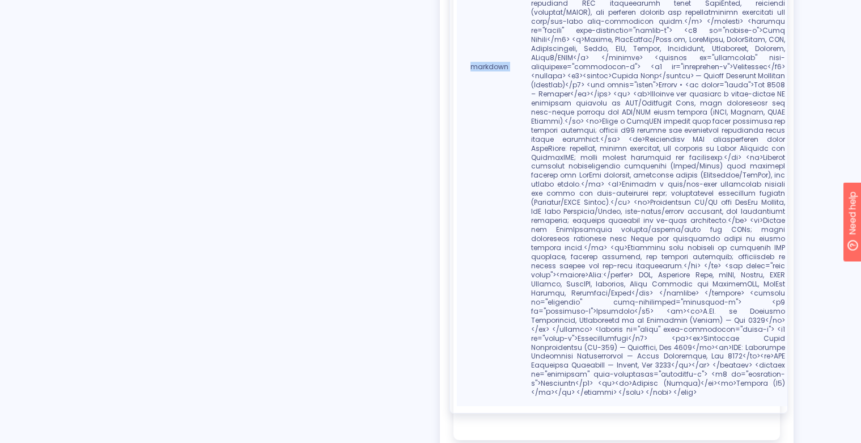
scroll to position [617, 0]
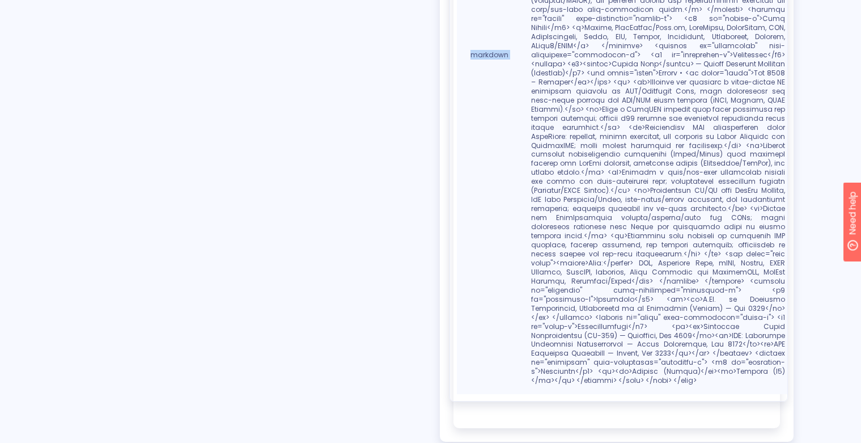
drag, startPoint x: 531, startPoint y: 208, endPoint x: 709, endPoint y: 392, distance: 256.6
click at [709, 392] on div "Entities Entities Edit entities Entity name Entity value markdown" at bounding box center [617, 19] width 327 height 818
copy table "Entities Edit entities Entity name Entity value markdown"
